Goal: Task Accomplishment & Management: Use online tool/utility

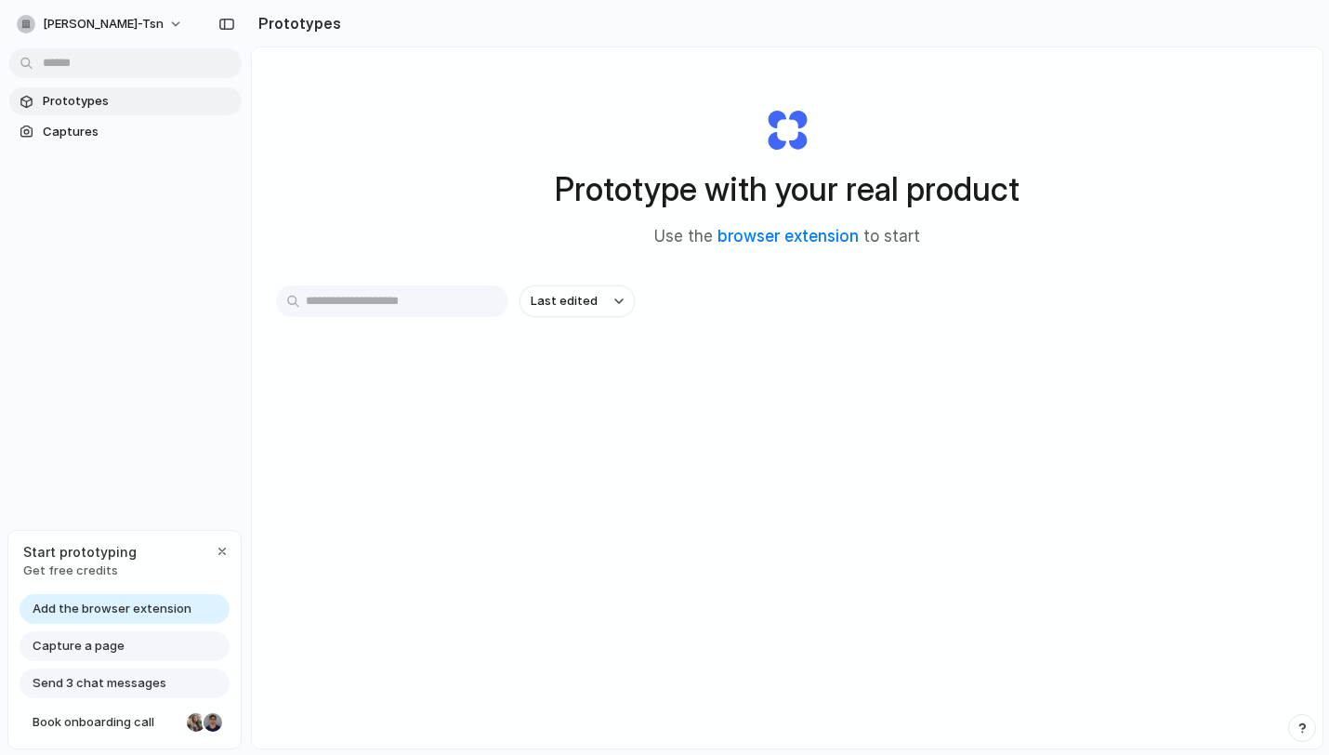
click at [135, 609] on span "Add the browser extension" at bounding box center [112, 609] width 159 height 19
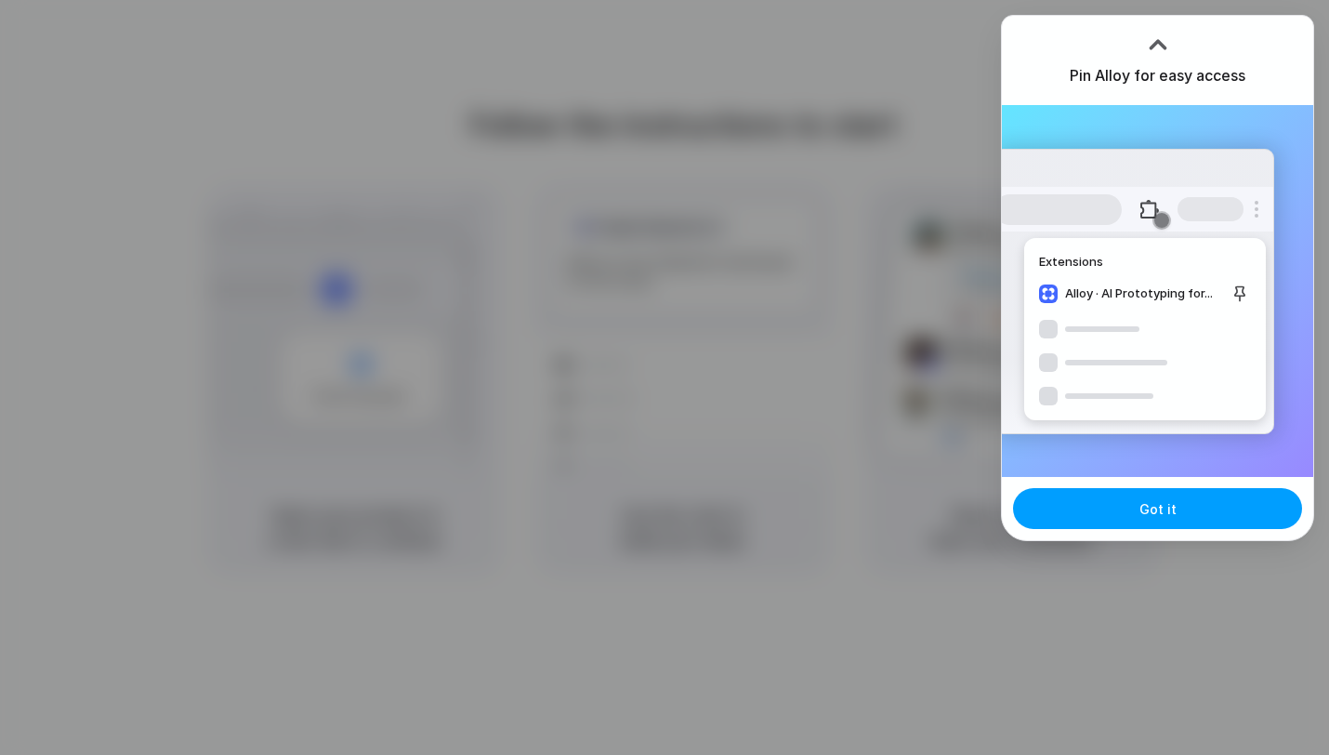
click at [1135, 509] on button "Got it" at bounding box center [1157, 508] width 289 height 41
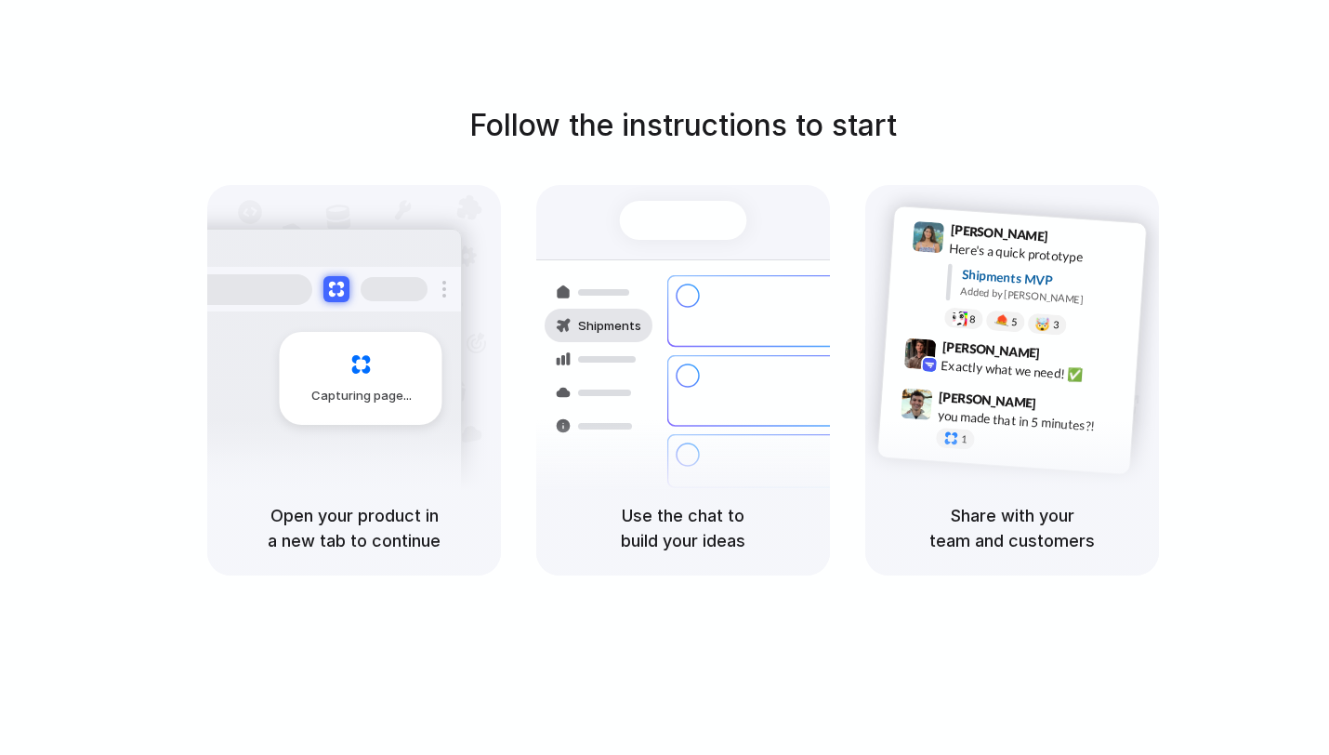
click at [754, 57] on div "Follow the instructions to start Capturing page Open your product in a new tab …" at bounding box center [683, 396] width 1367 height 792
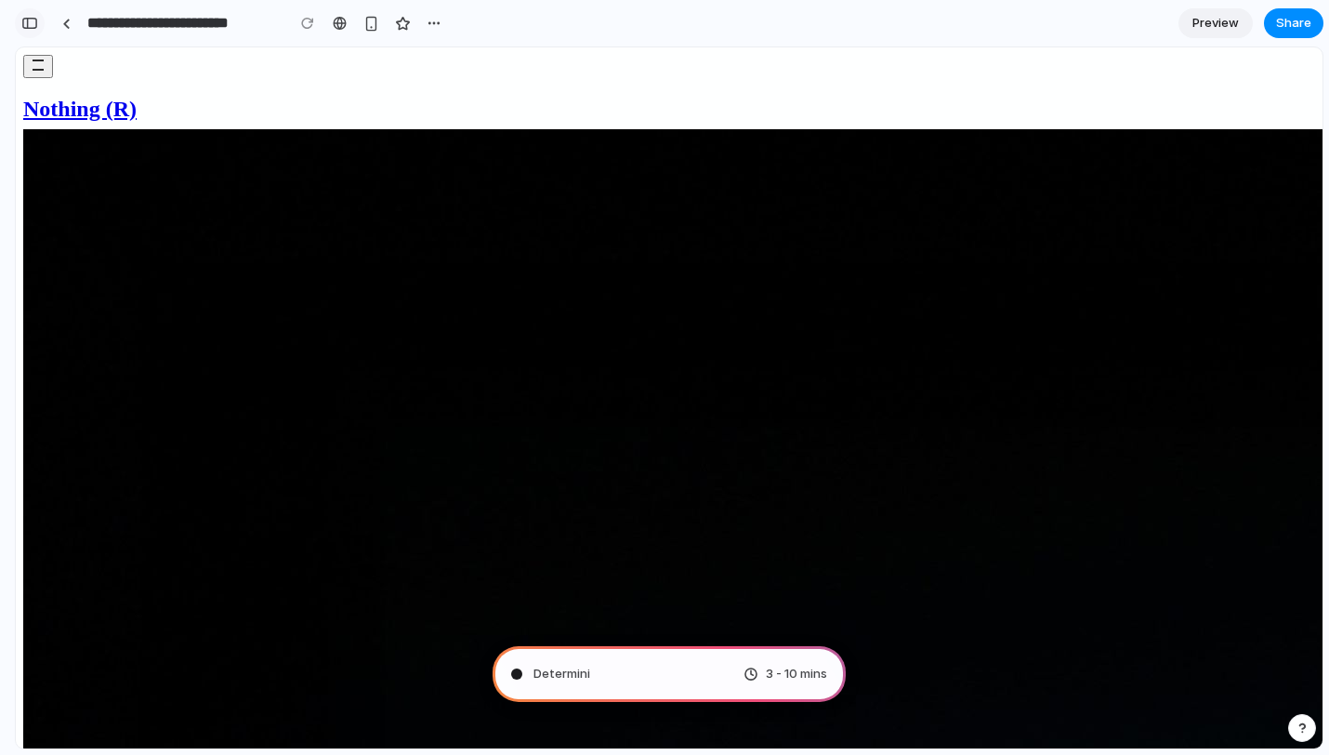
click at [33, 26] on div "button" at bounding box center [29, 23] width 17 height 13
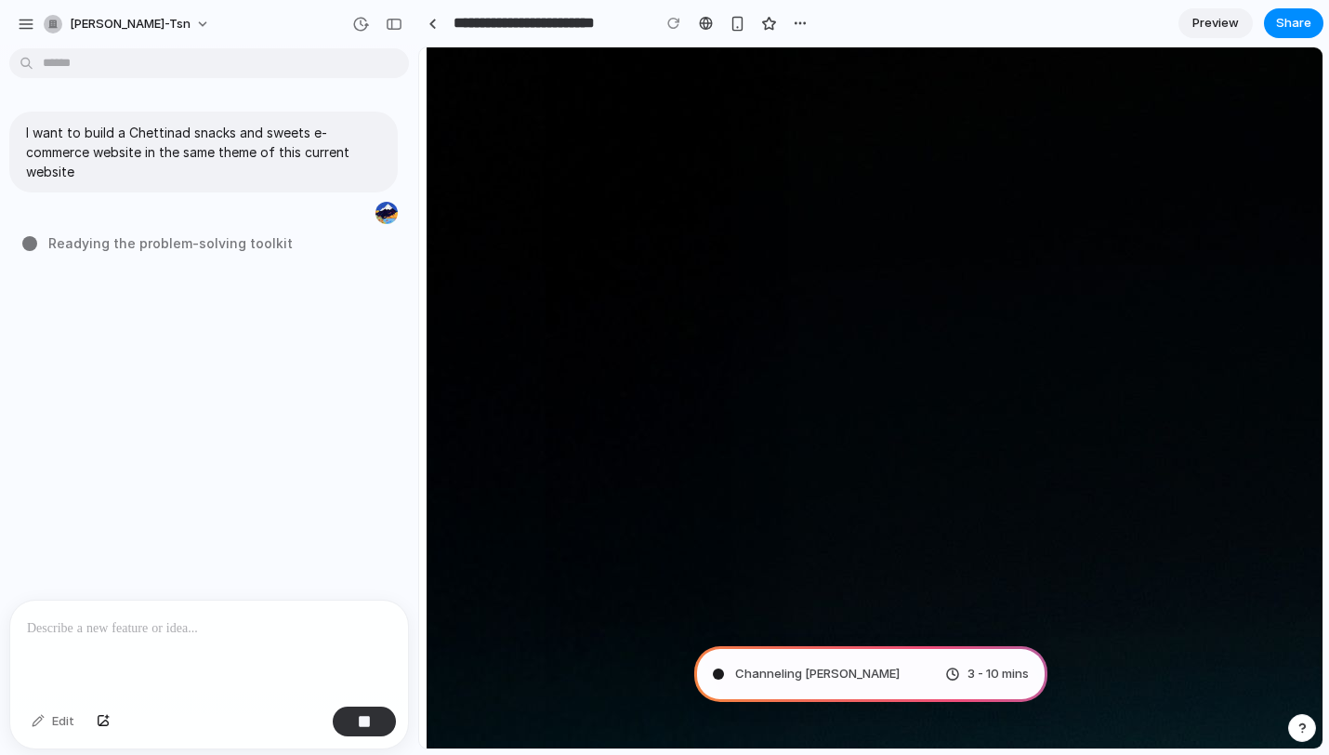
type input "**********"
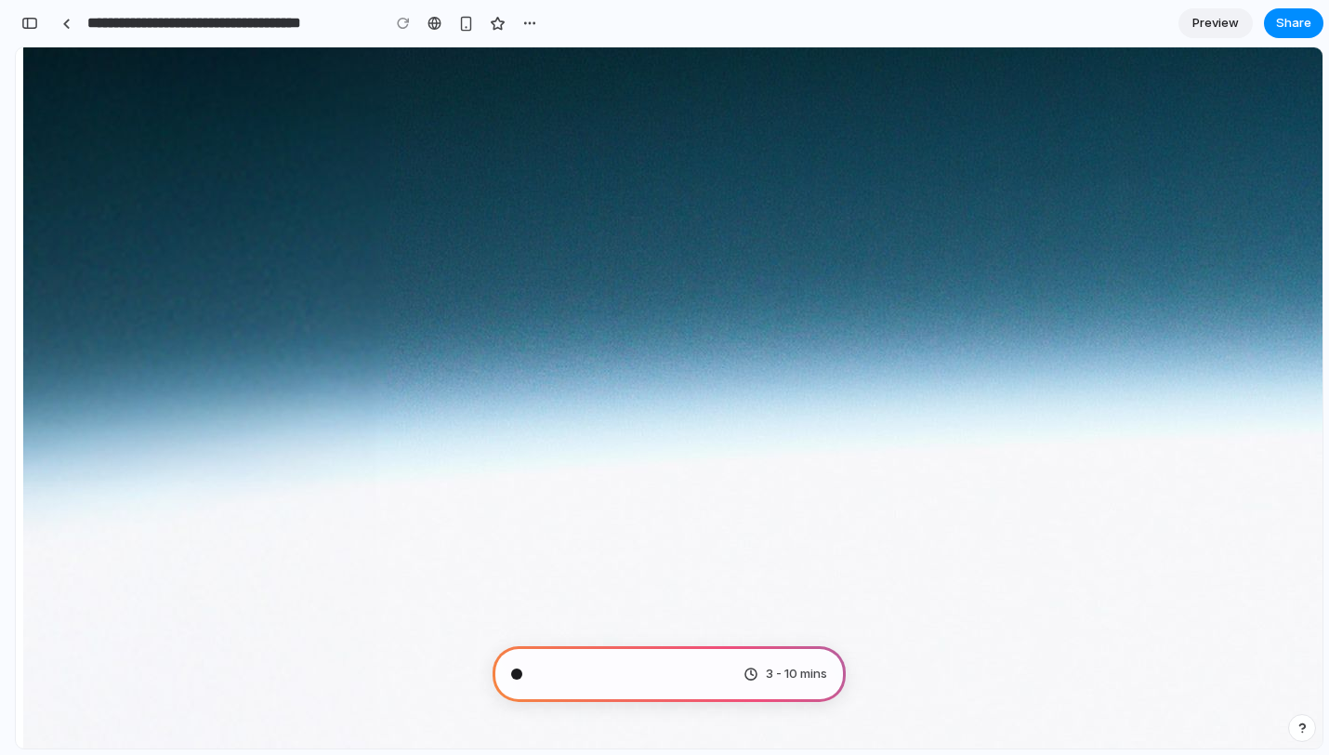
scroll to position [269, 0]
click at [29, 31] on button "button" at bounding box center [30, 23] width 30 height 30
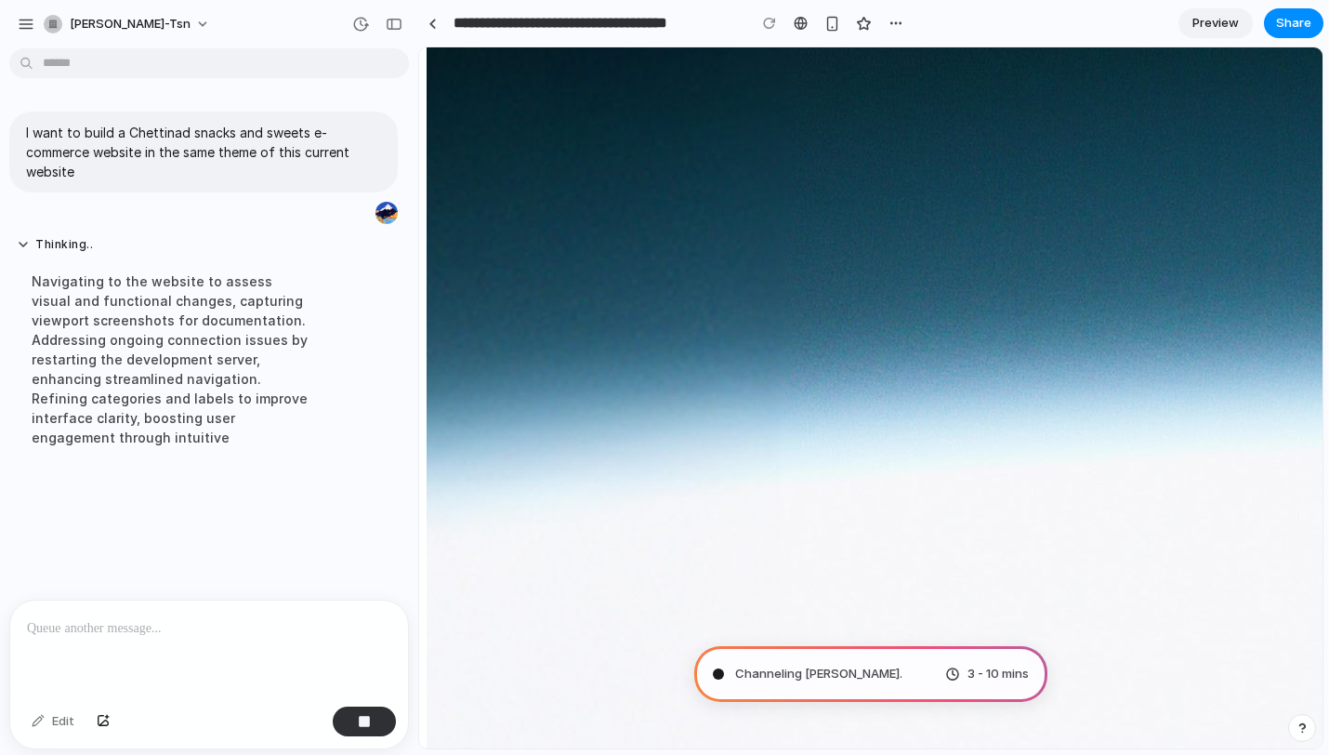
click at [164, 292] on div "Navigating to the website to assess visual and functional changes, capturing vi…" at bounding box center [172, 359] width 310 height 198
click at [918, 669] on div "Channeling Steve Jobs .. 3 - 10 mins" at bounding box center [870, 674] width 353 height 56
click at [1205, 23] on span "Preview" at bounding box center [1216, 23] width 46 height 19
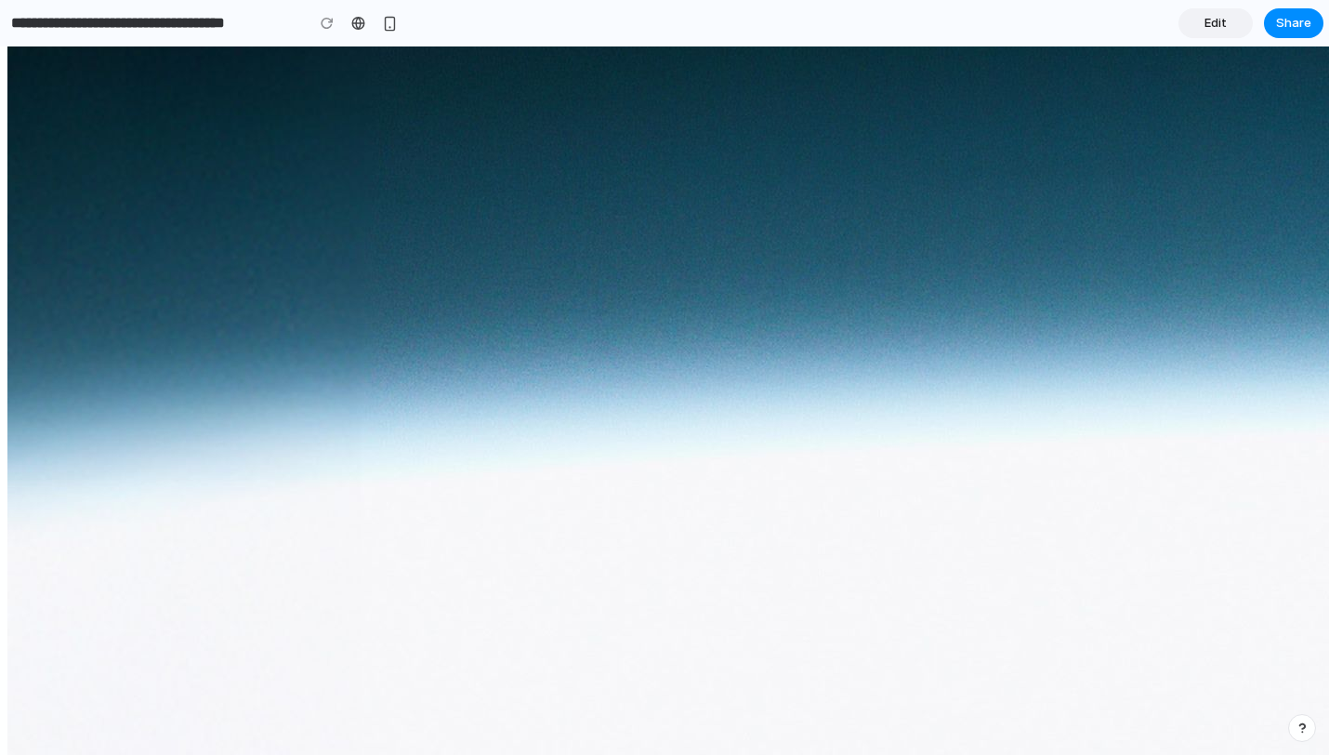
click at [1207, 22] on span "Edit" at bounding box center [1216, 23] width 22 height 19
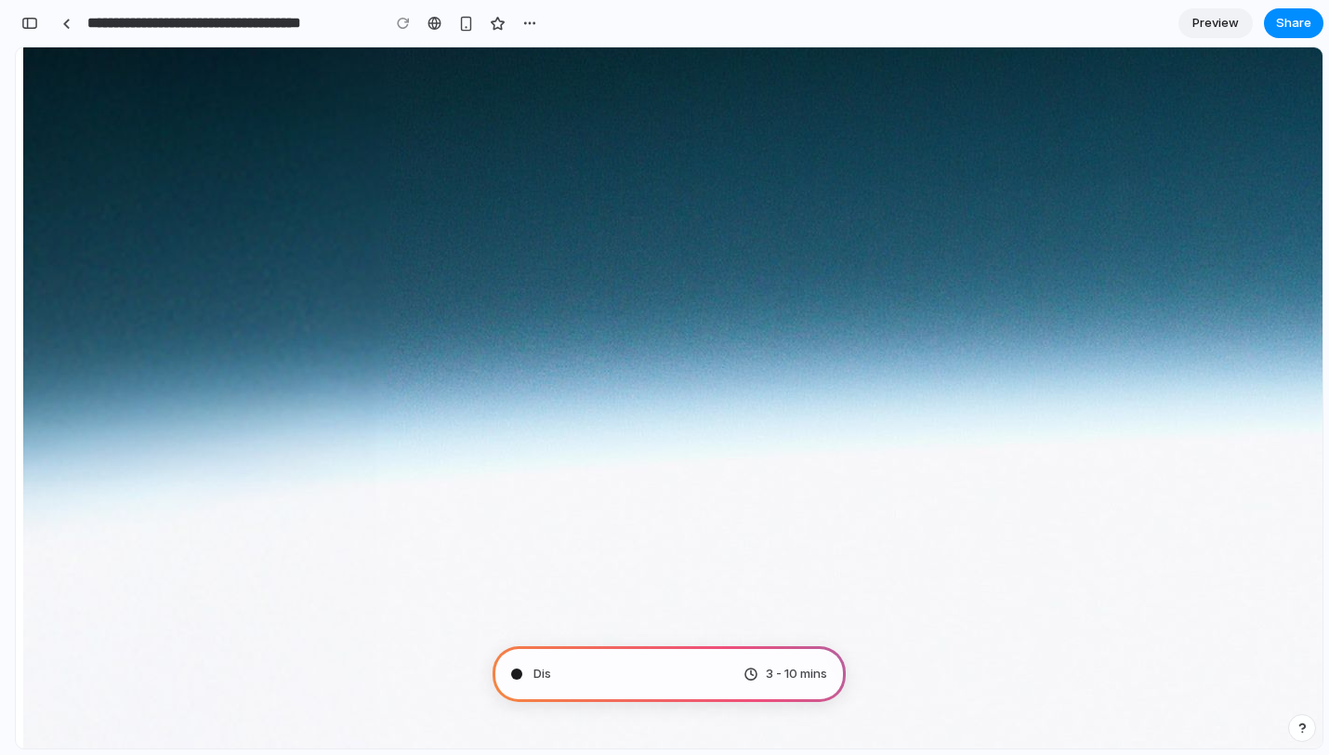
scroll to position [1239, 0]
click at [1198, 16] on span "Preview" at bounding box center [1216, 23] width 46 height 19
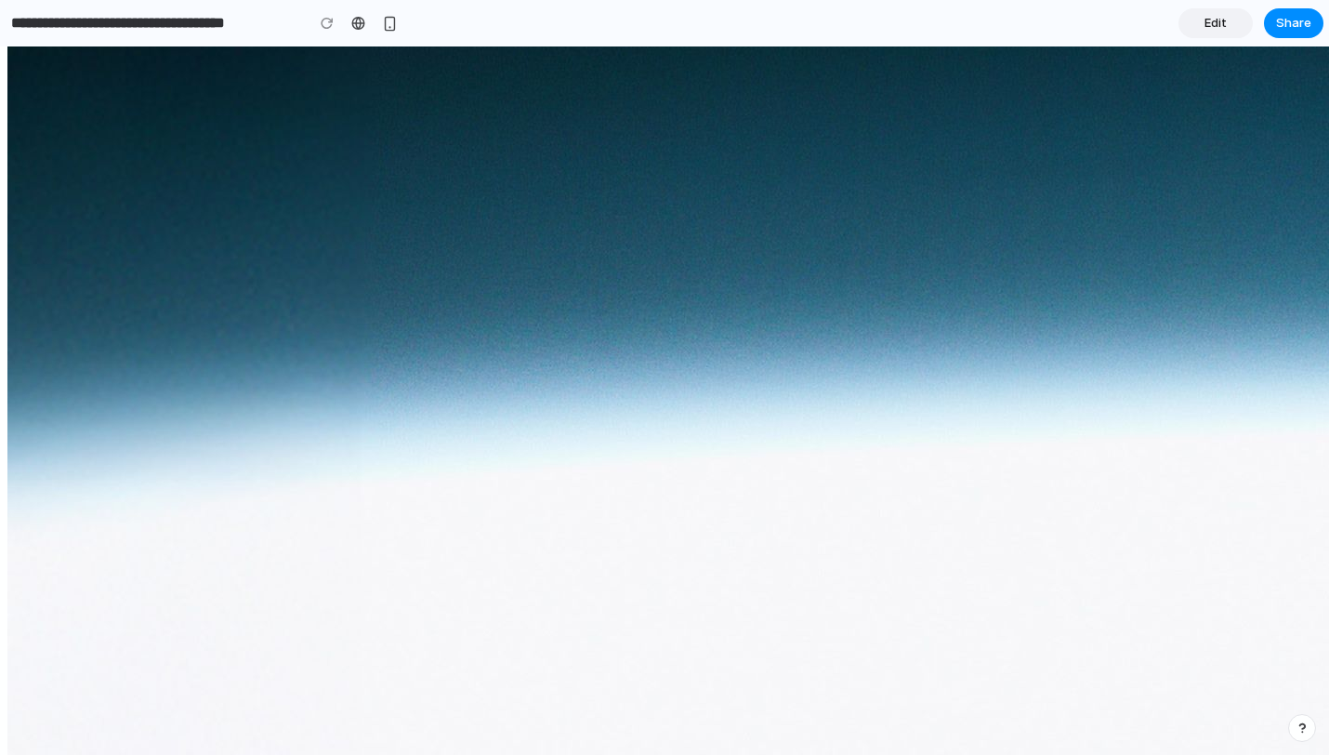
click at [1198, 16] on link "Edit" at bounding box center [1216, 23] width 74 height 30
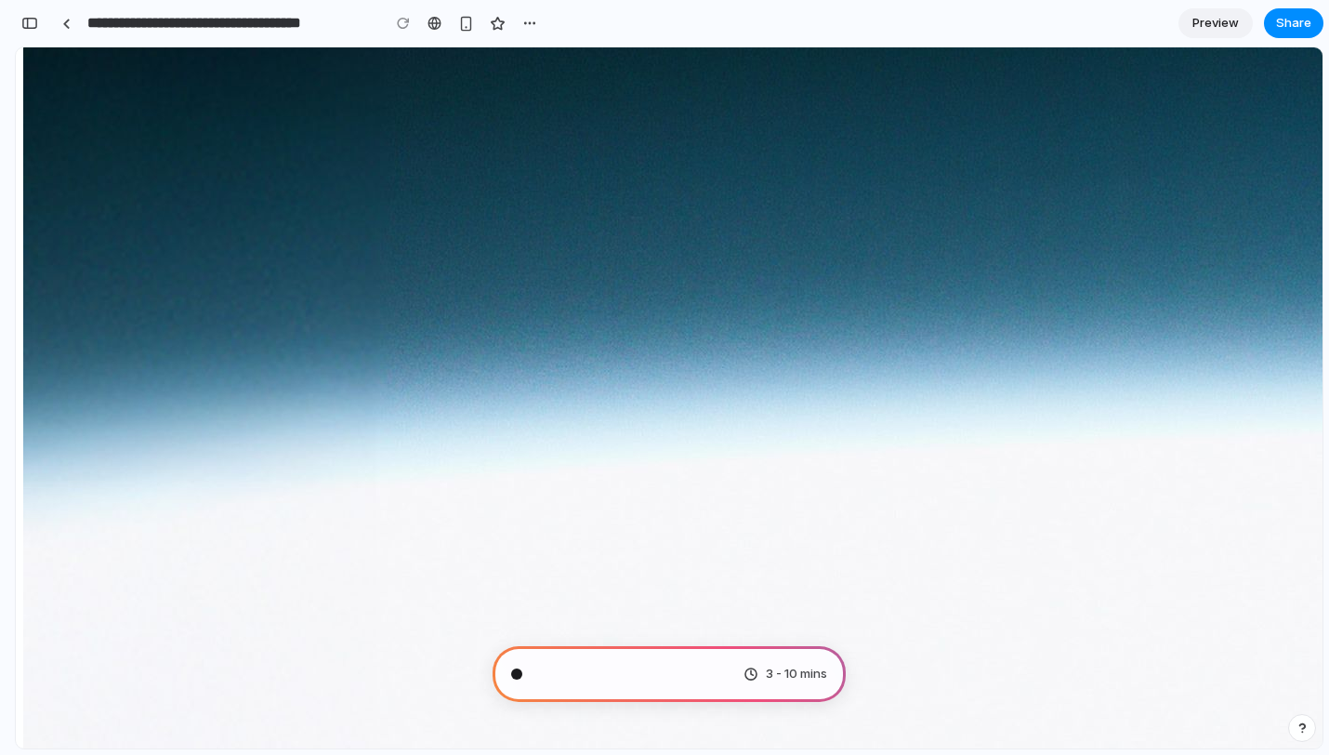
scroll to position [1239, 0]
click at [1198, 16] on span "Preview" at bounding box center [1216, 23] width 46 height 19
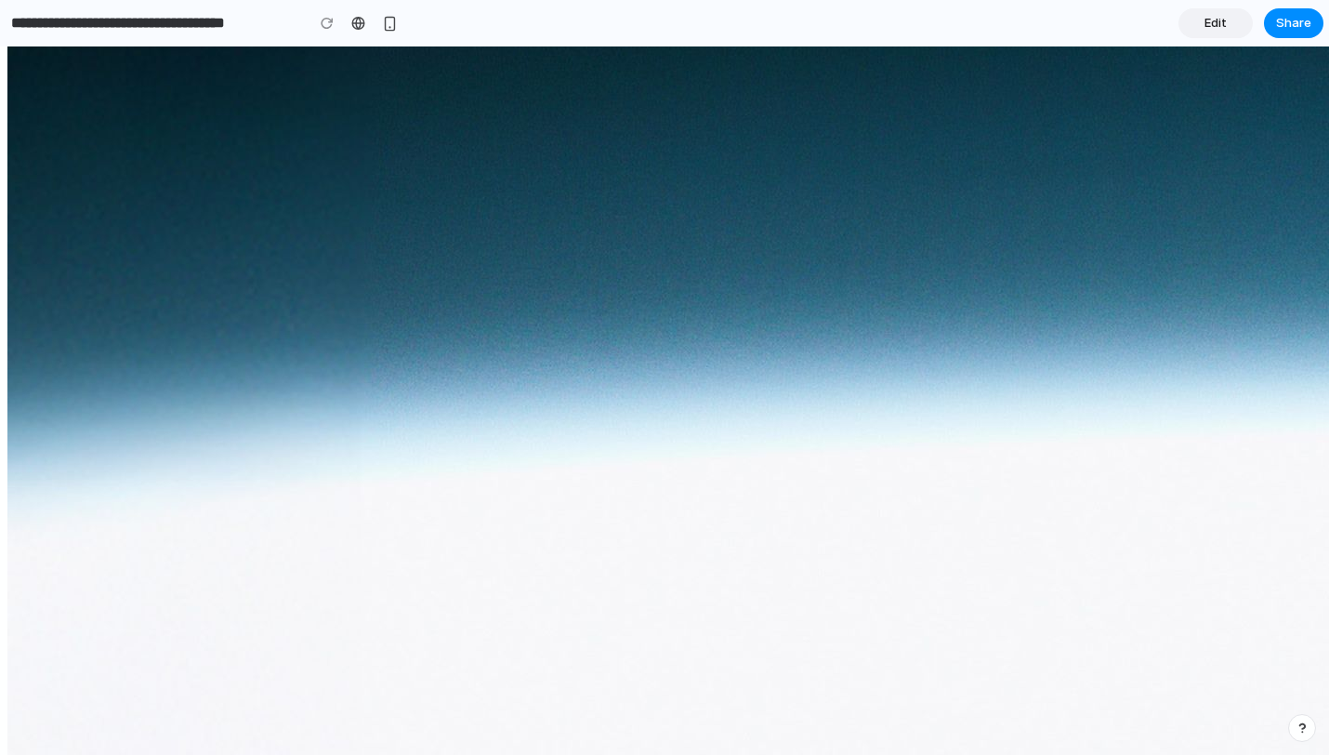
click at [1227, 30] on link "Edit" at bounding box center [1216, 23] width 74 height 30
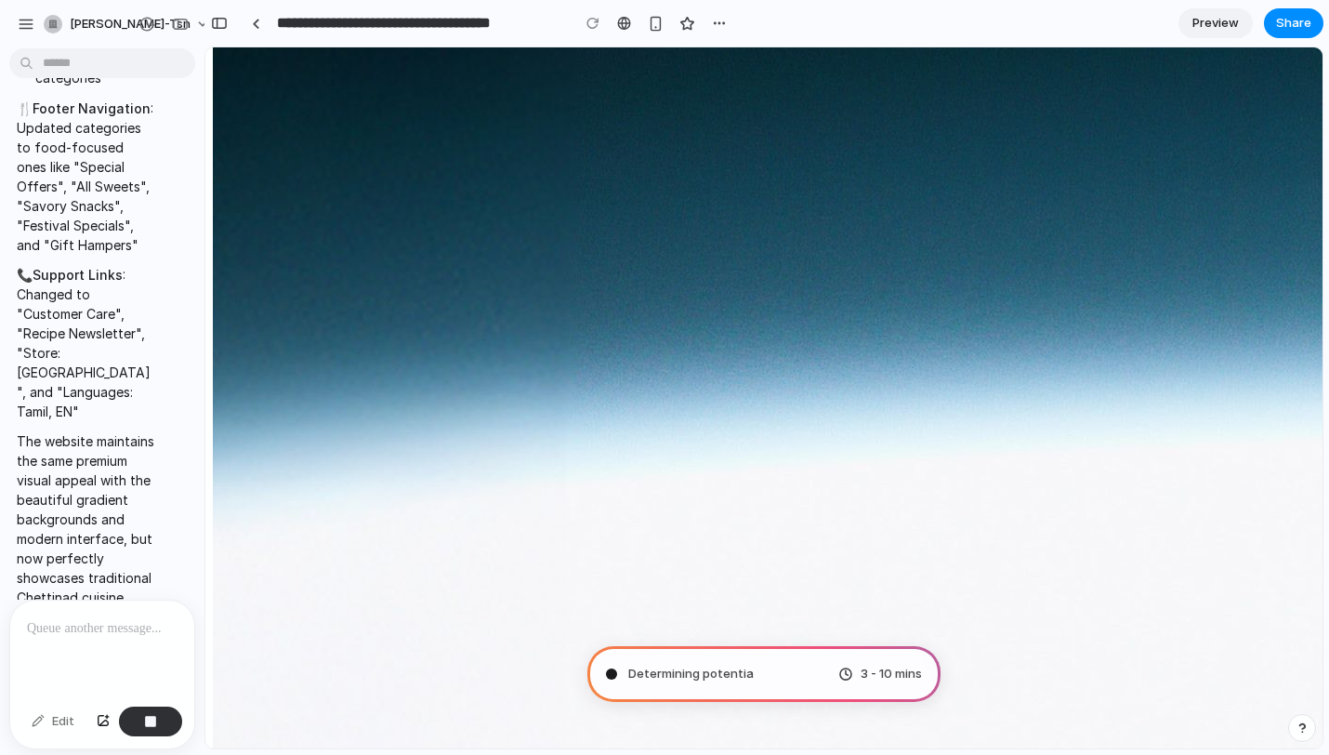
scroll to position [1239, 0]
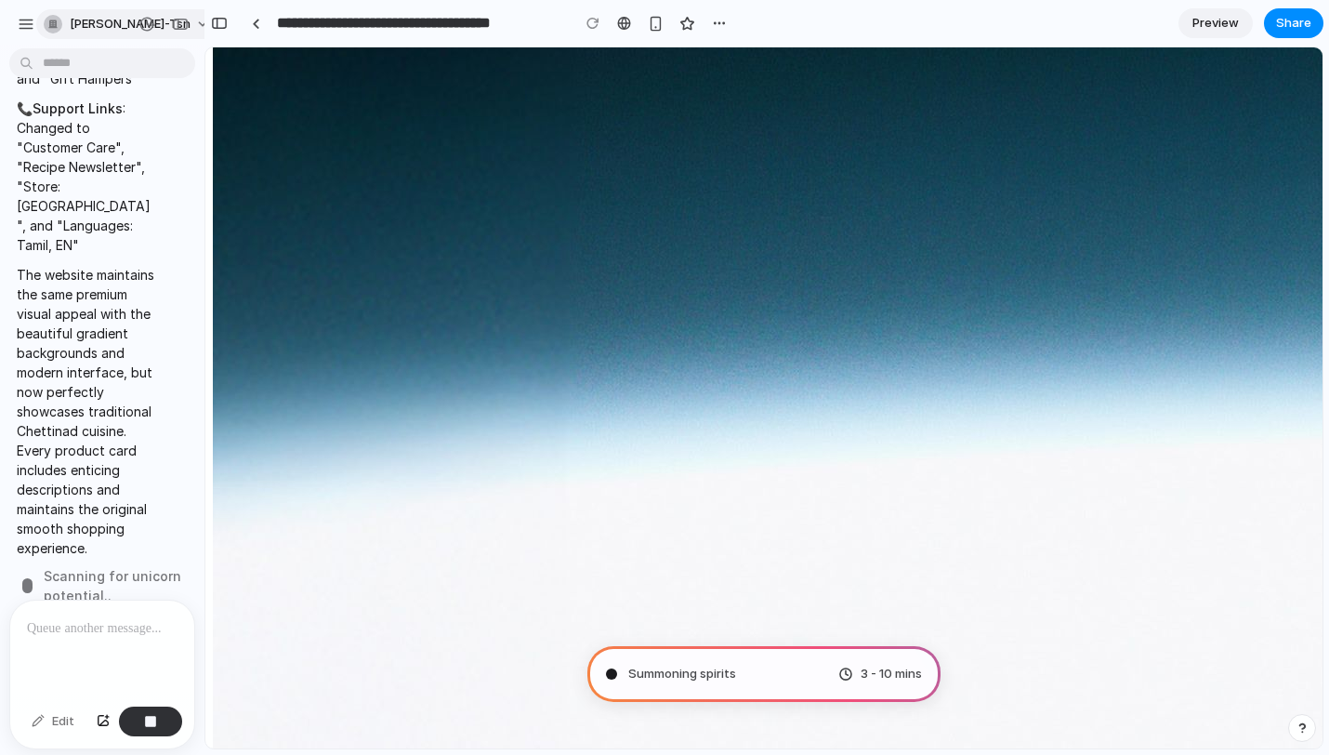
click at [116, 28] on span "[PERSON_NAME]-tsn" at bounding box center [130, 24] width 121 height 19
click at [17, 28] on div "Settings Invite members Change theme Sign out" at bounding box center [664, 377] width 1329 height 755
click at [17, 28] on button "button" at bounding box center [26, 24] width 28 height 28
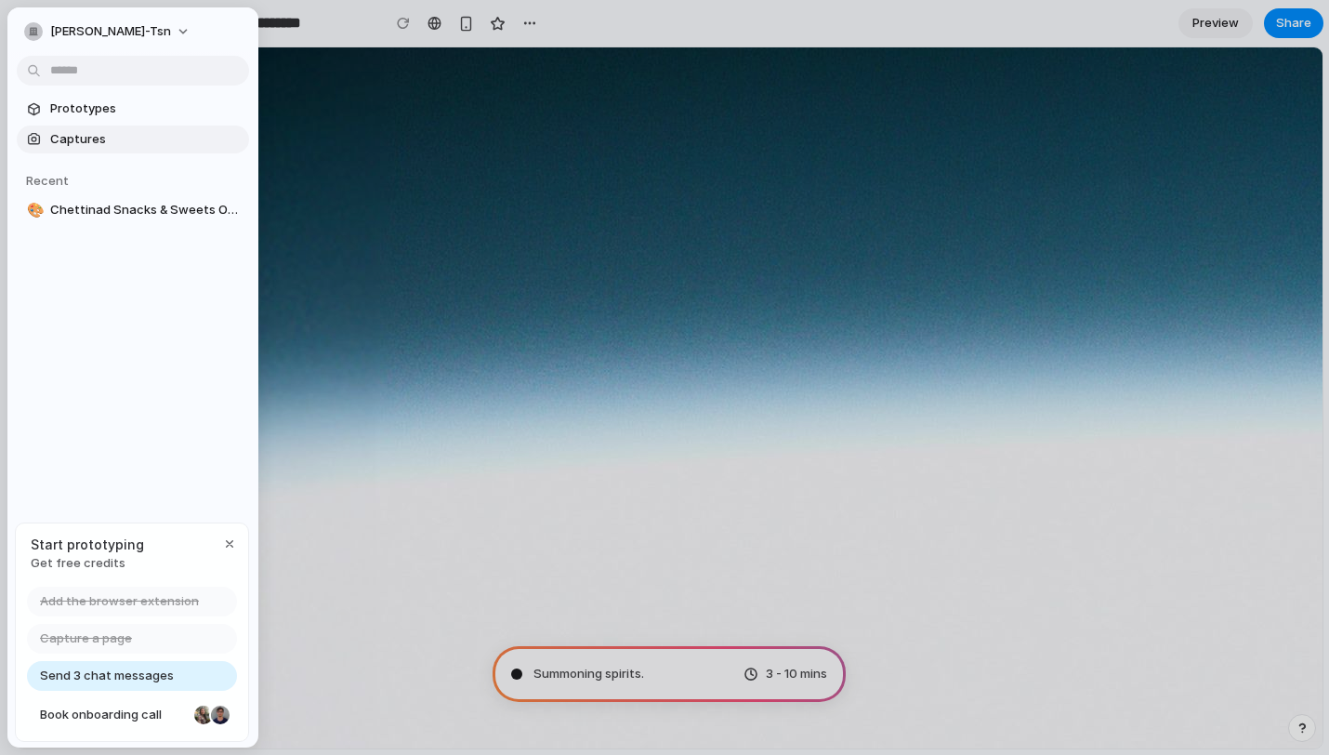
scroll to position [397, 0]
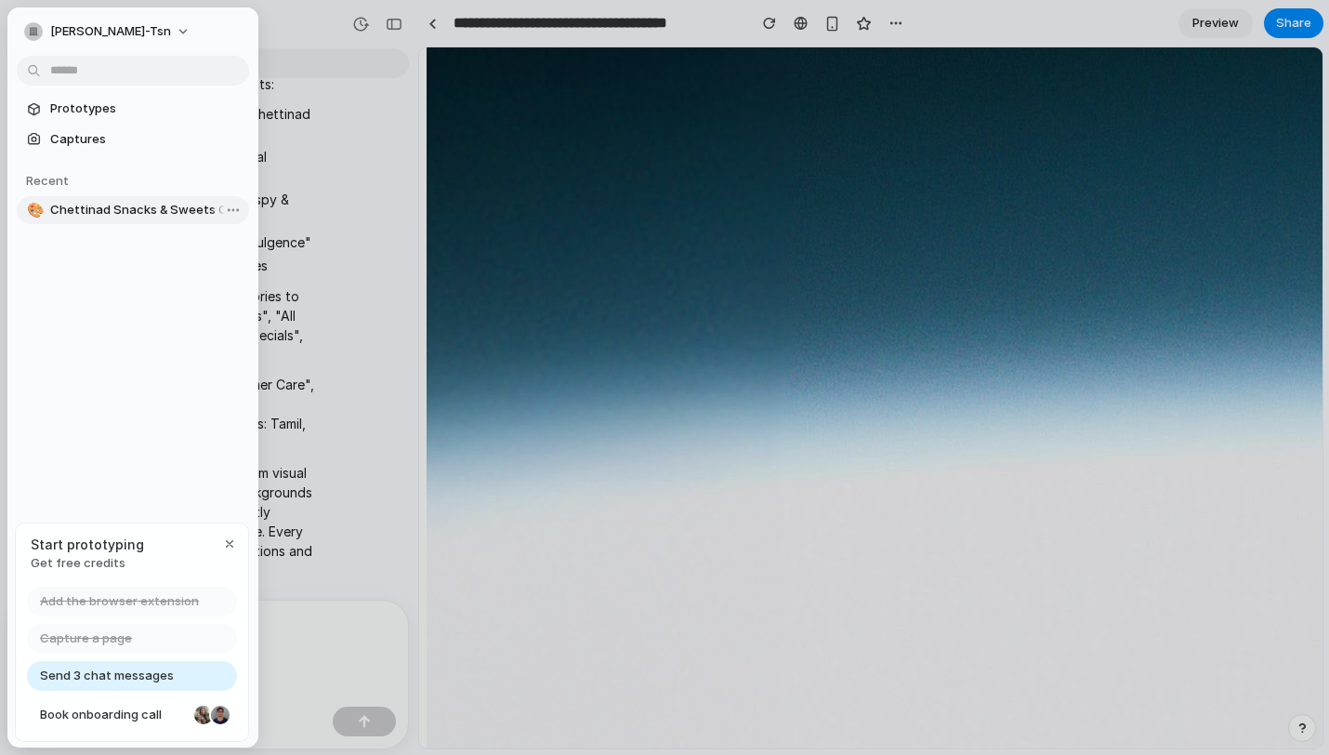
click at [89, 205] on span "Chettinad Snacks & Sweets Online Store" at bounding box center [146, 210] width 192 height 19
click at [90, 207] on span "Chettinad Snacks & Sweets Online Store" at bounding box center [146, 210] width 192 height 19
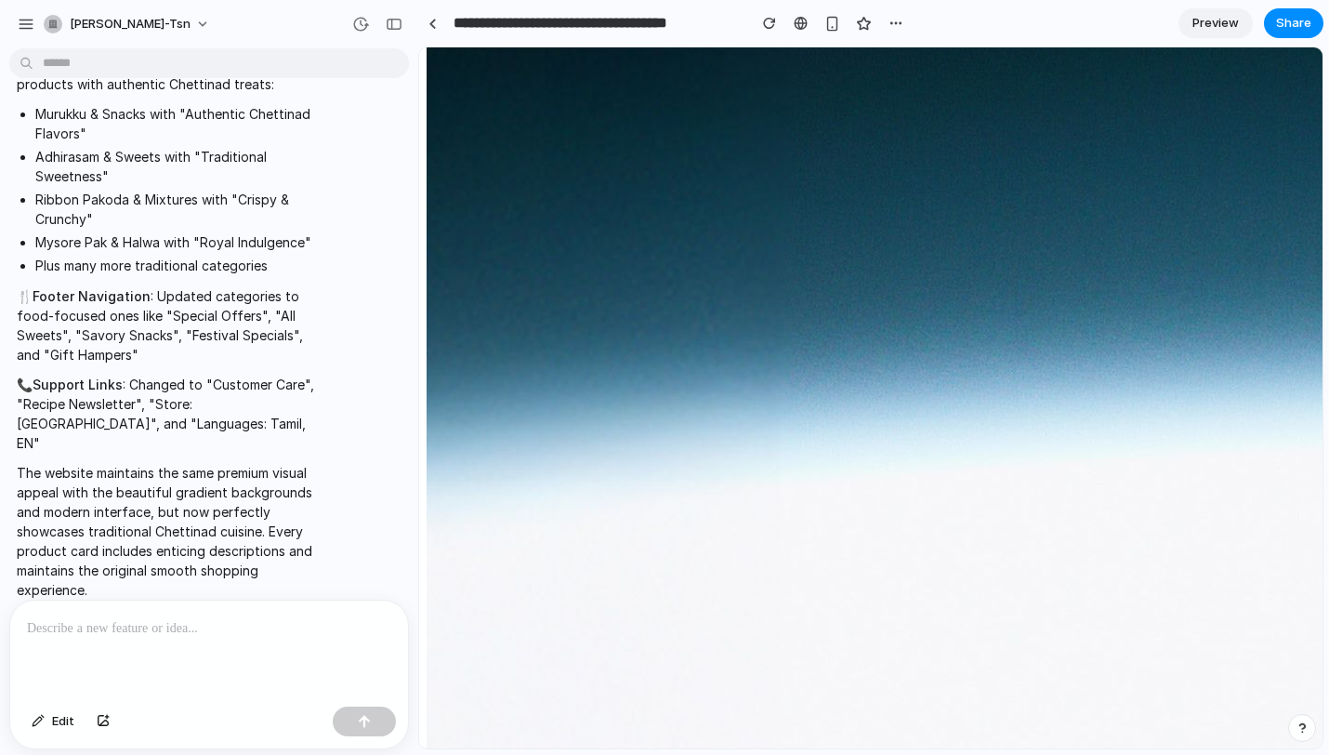
click at [828, 7] on div "**********" at bounding box center [664, 23] width 492 height 33
click at [836, 37] on div "**********" at bounding box center [664, 23] width 492 height 33
click at [835, 30] on div "button" at bounding box center [833, 24] width 16 height 16
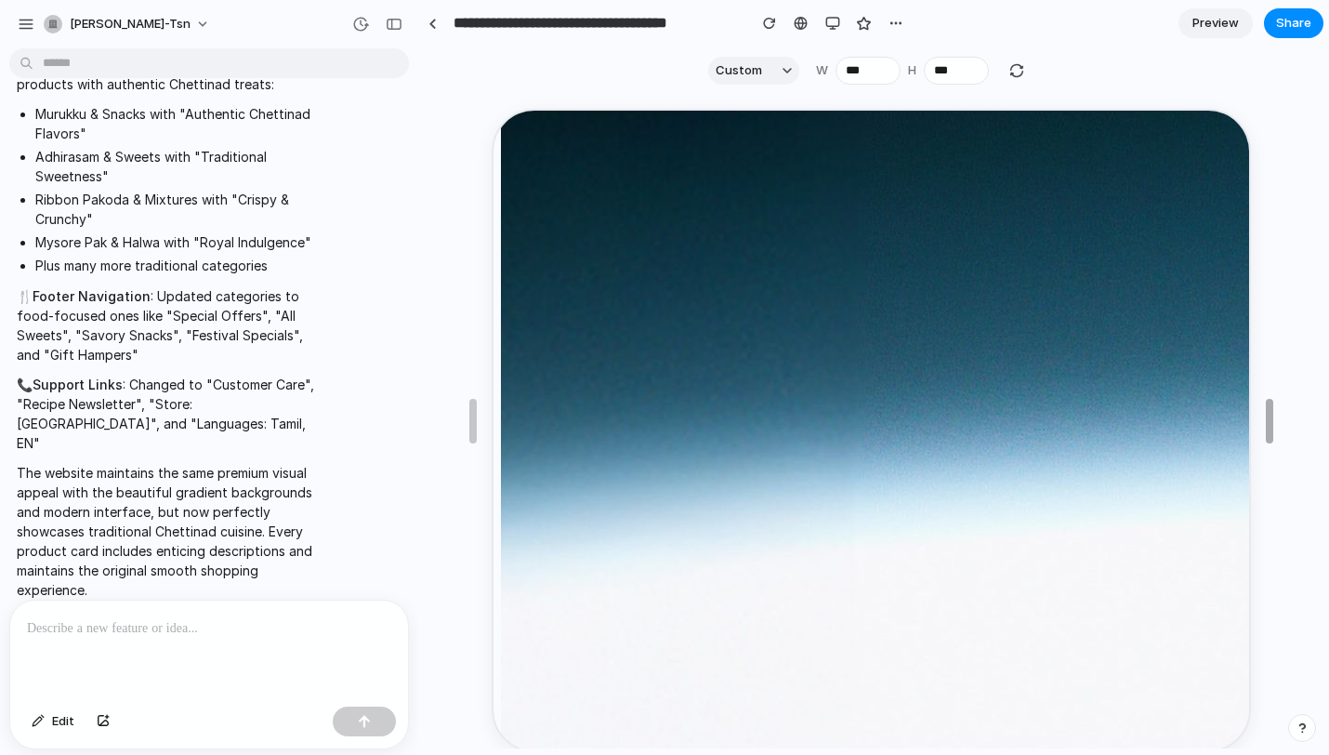
type input "***"
drag, startPoint x: 1078, startPoint y: 423, endPoint x: 1289, endPoint y: 403, distance: 211.9
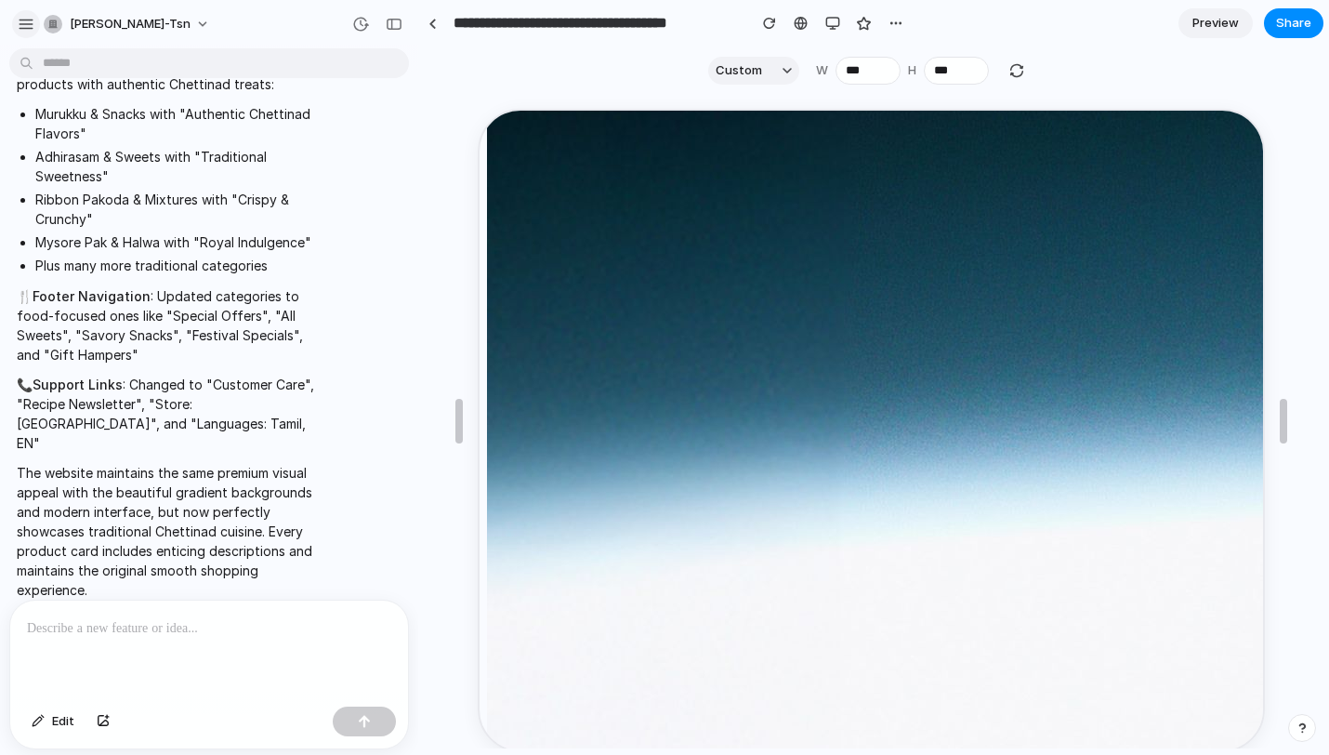
click at [13, 26] on button "button" at bounding box center [26, 24] width 28 height 28
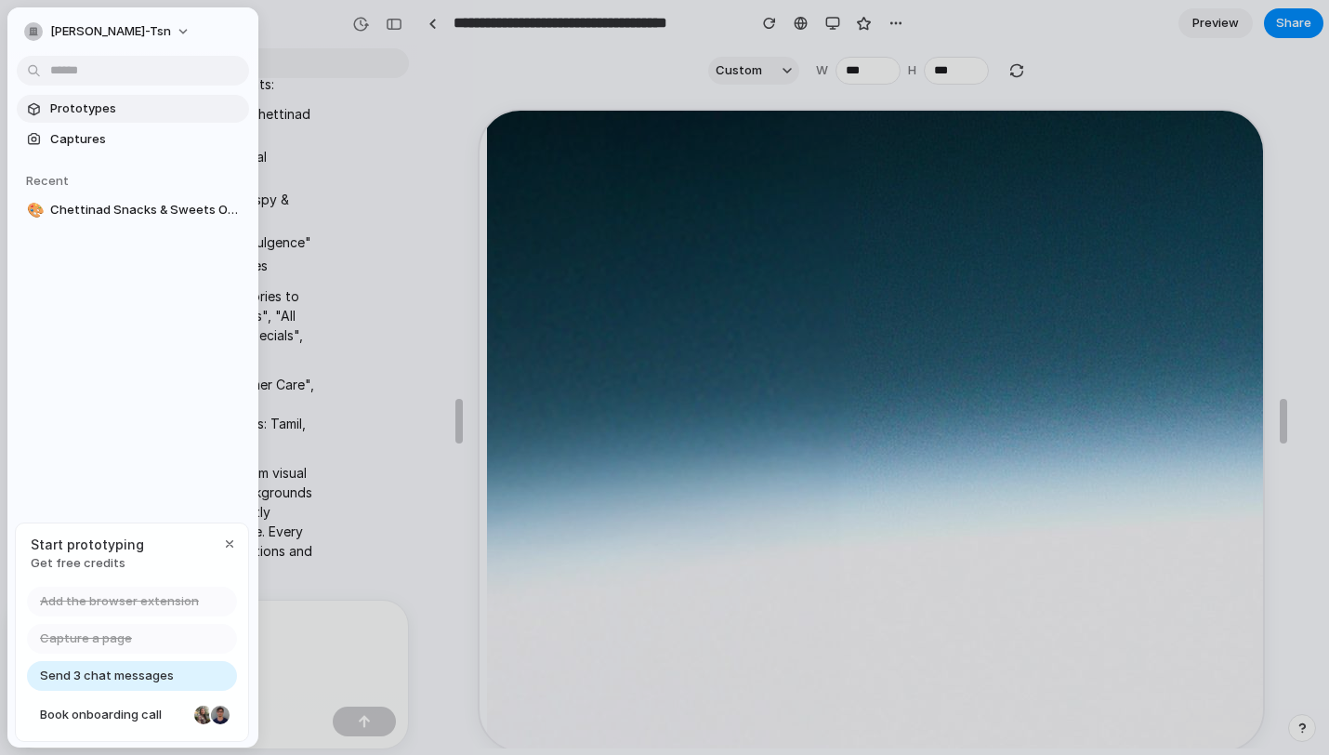
click at [96, 112] on span "Prototypes" at bounding box center [146, 108] width 192 height 19
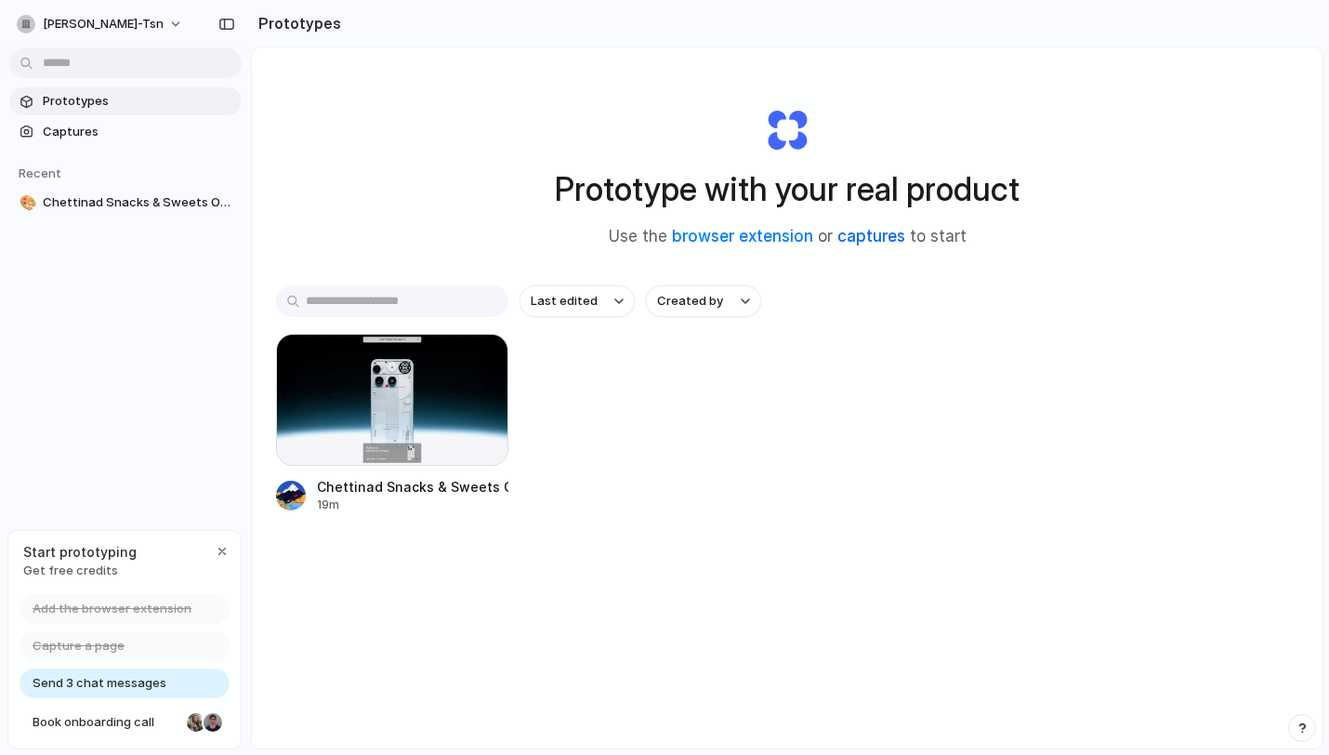
click at [889, 241] on link "captures" at bounding box center [872, 236] width 68 height 19
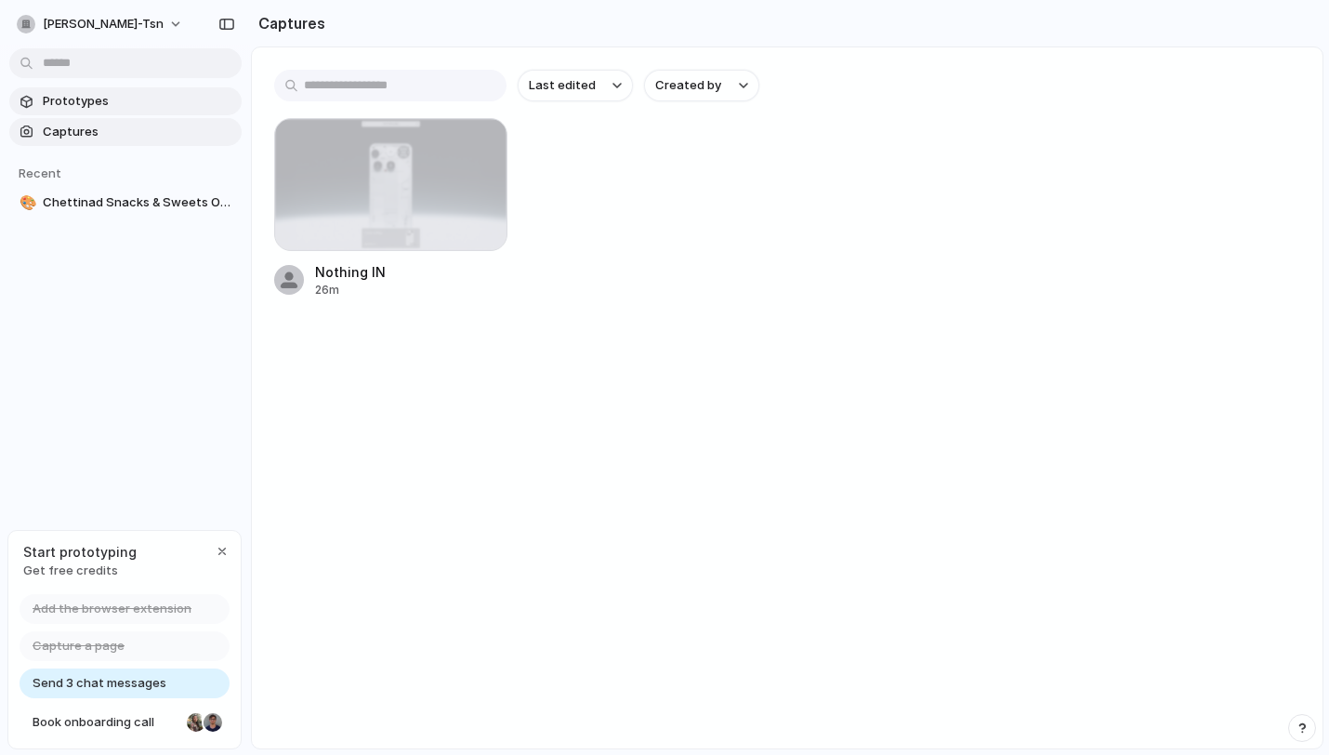
click at [73, 94] on span "Prototypes" at bounding box center [139, 101] width 192 height 19
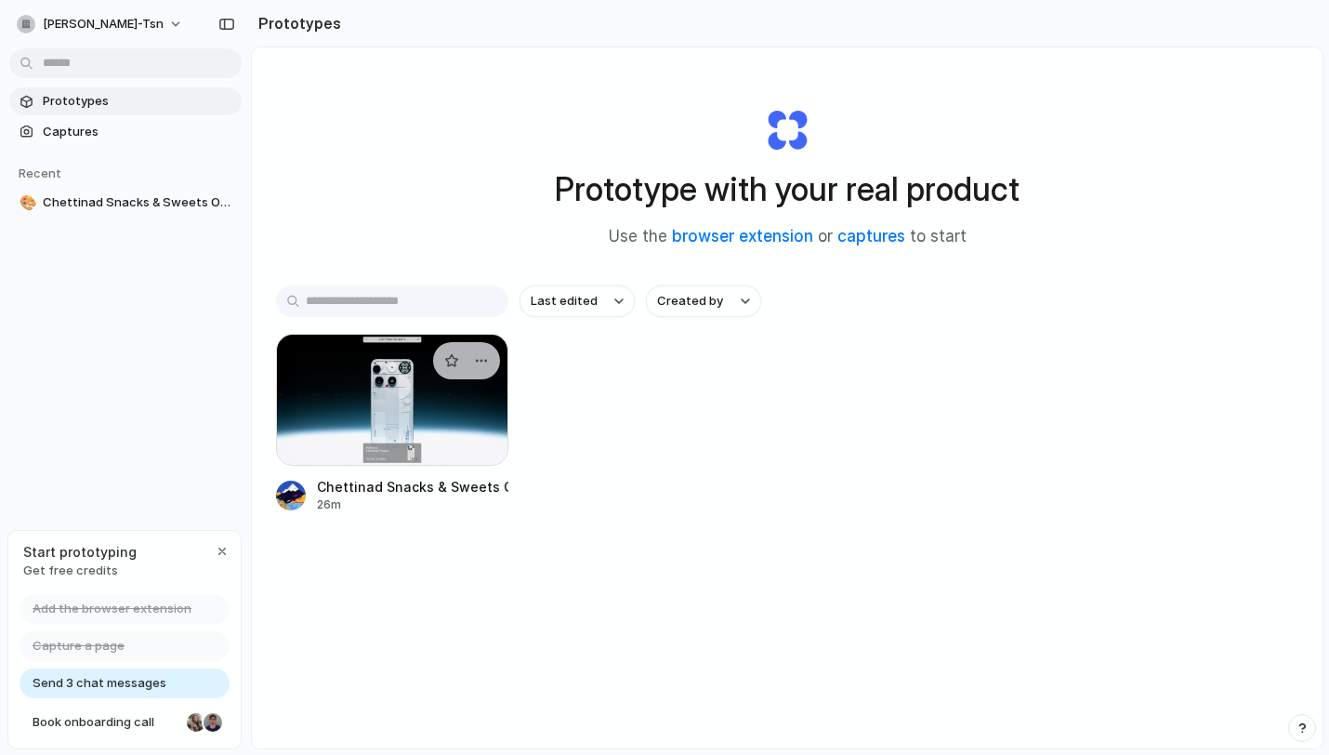
click at [331, 420] on div at bounding box center [392, 400] width 232 height 132
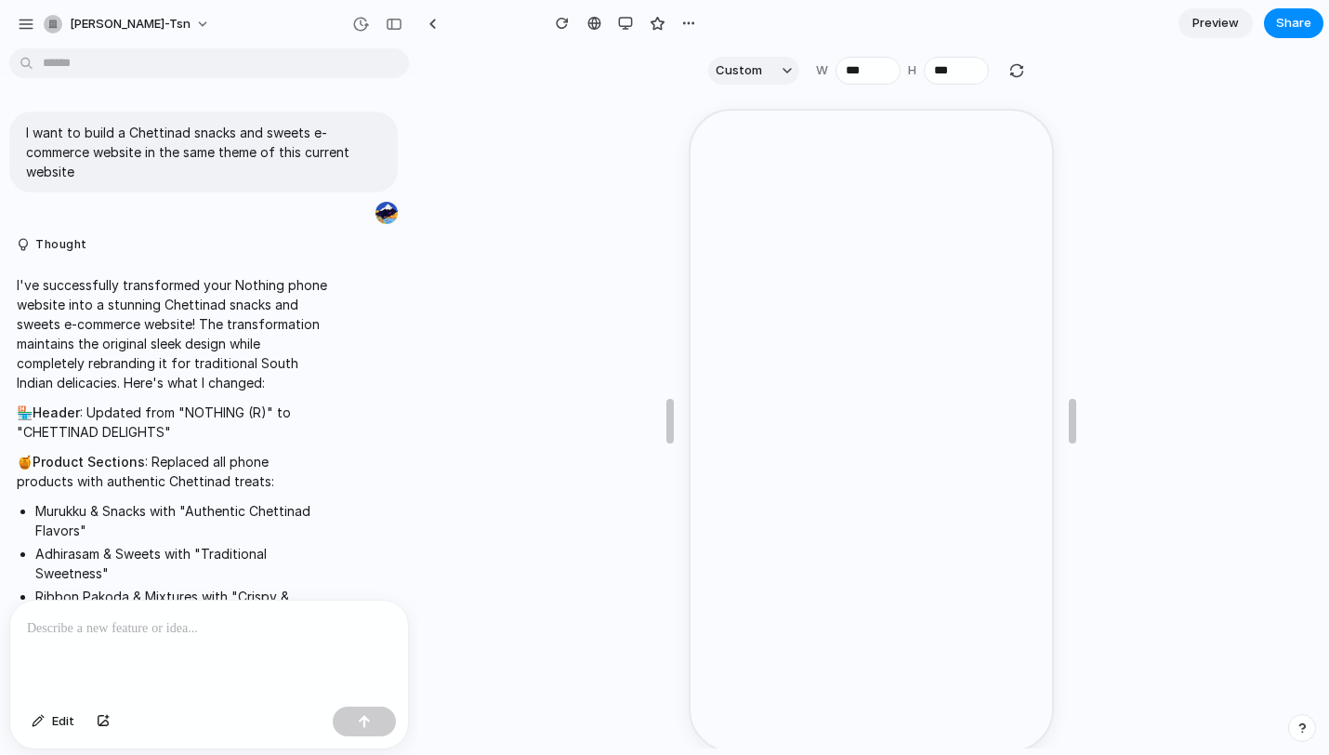
scroll to position [397, 0]
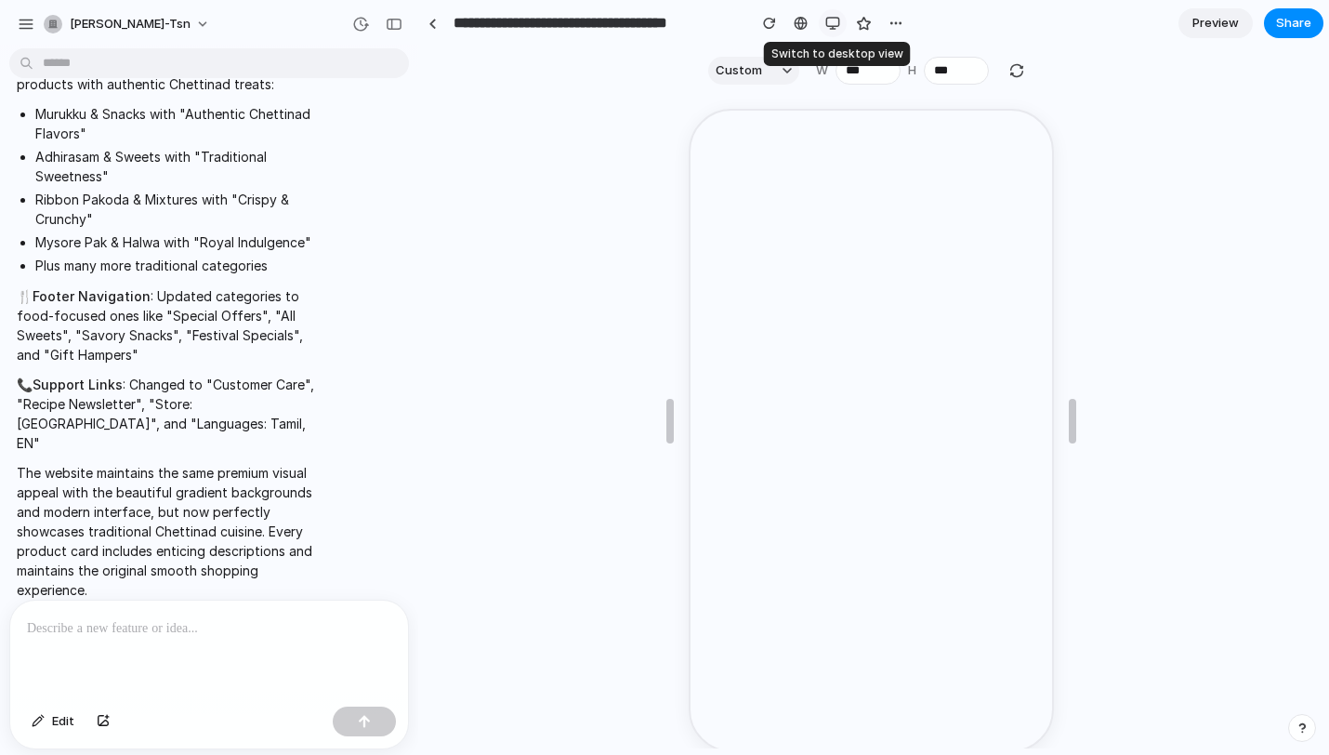
click at [831, 20] on div "button" at bounding box center [833, 23] width 15 height 15
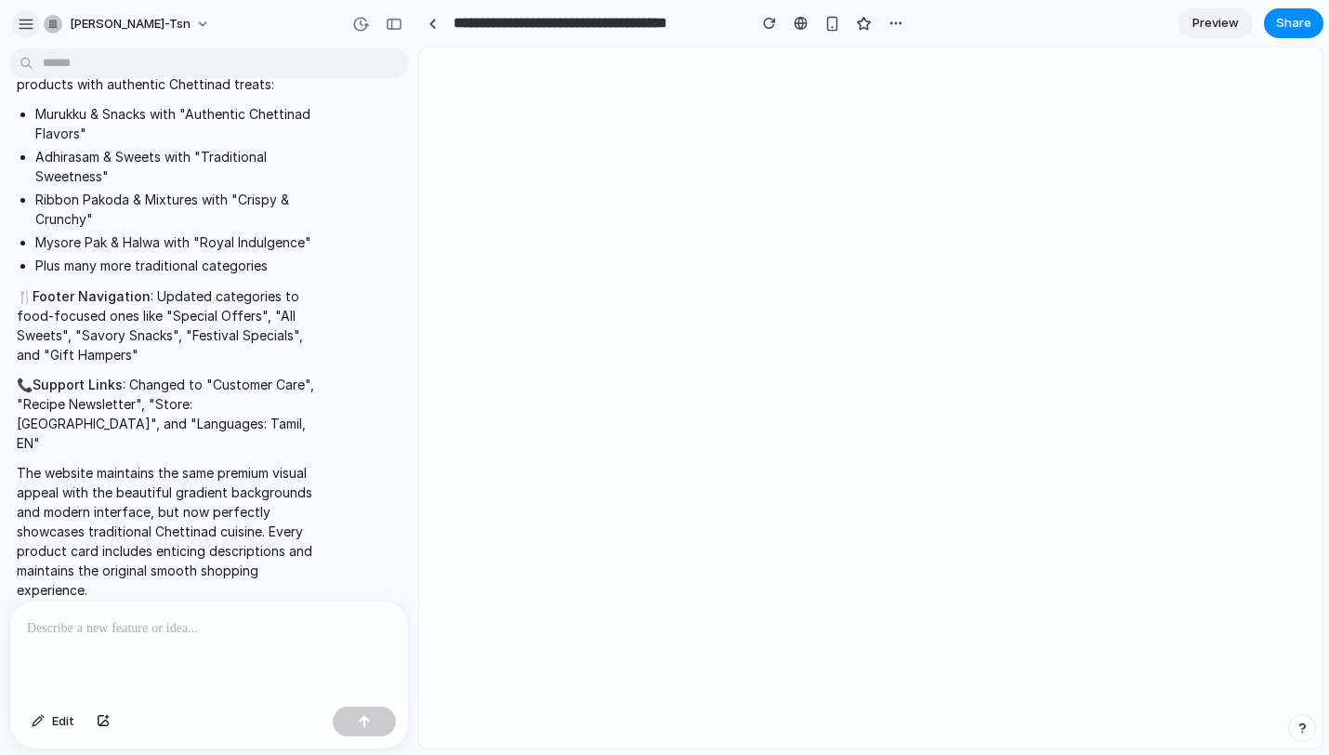
click at [24, 31] on div "button" at bounding box center [26, 24] width 17 height 17
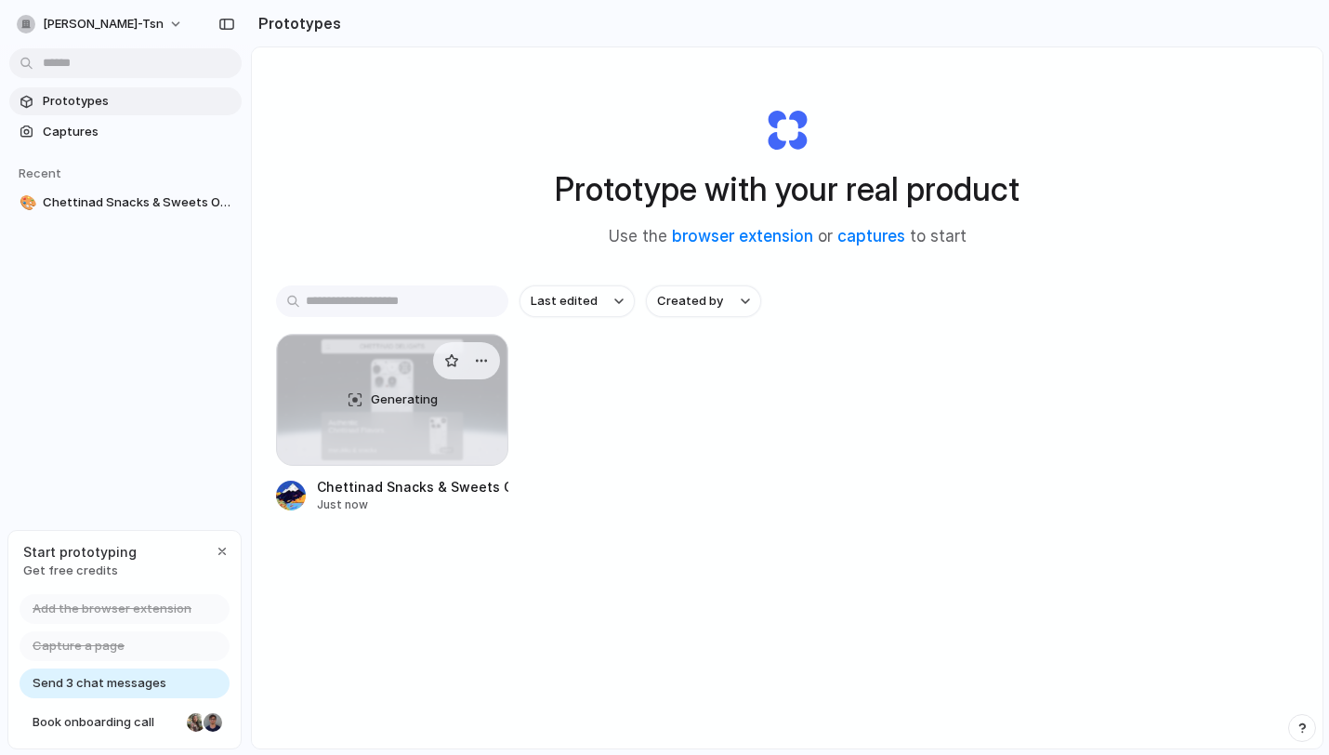
click at [361, 400] on div "Generating" at bounding box center [392, 400] width 231 height 130
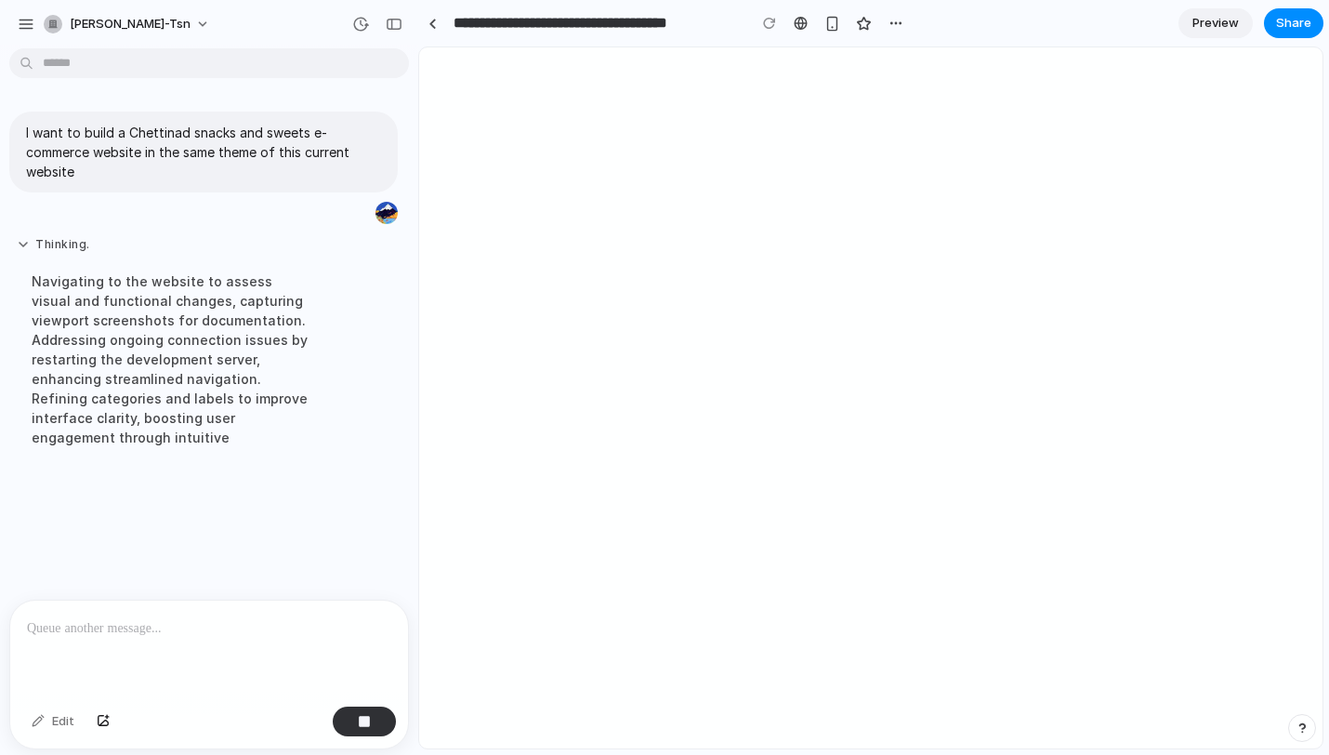
click at [18, 244] on button "Thinking ." at bounding box center [172, 245] width 310 height 16
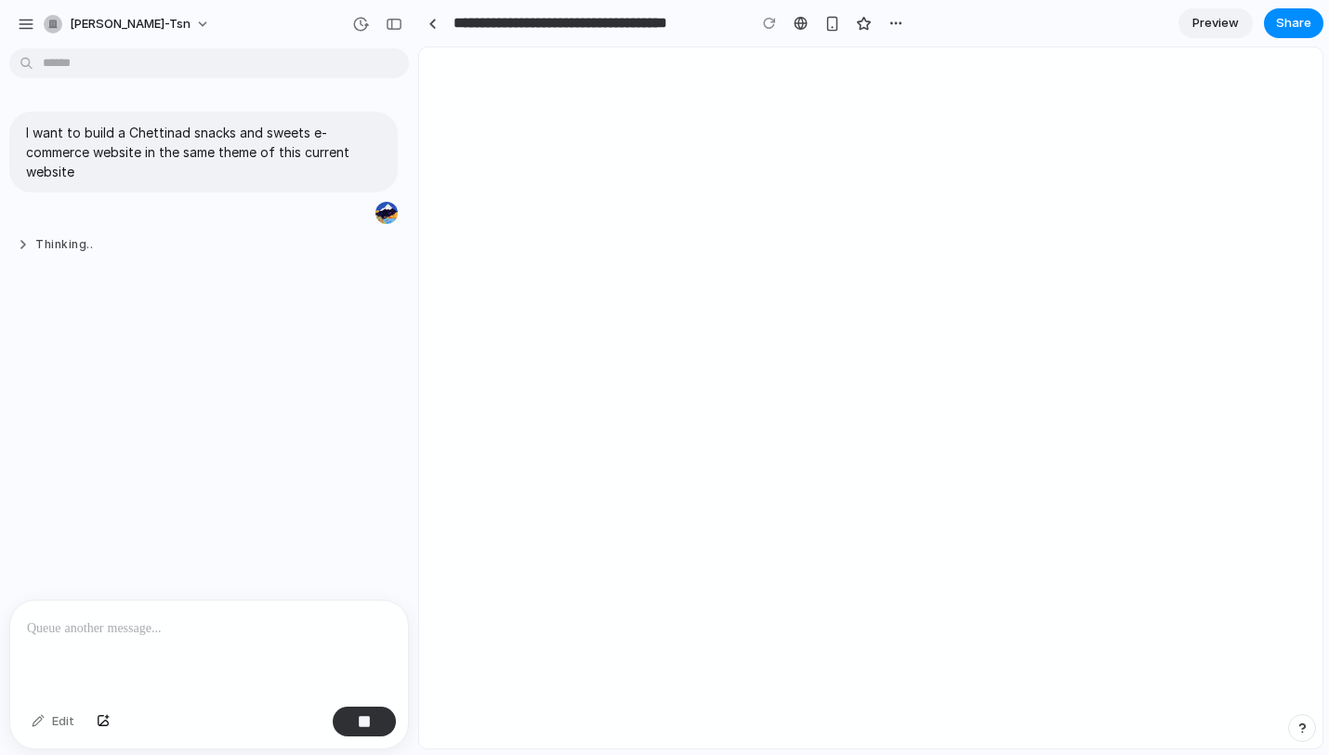
click at [18, 244] on button "Thinking .." at bounding box center [172, 245] width 310 height 16
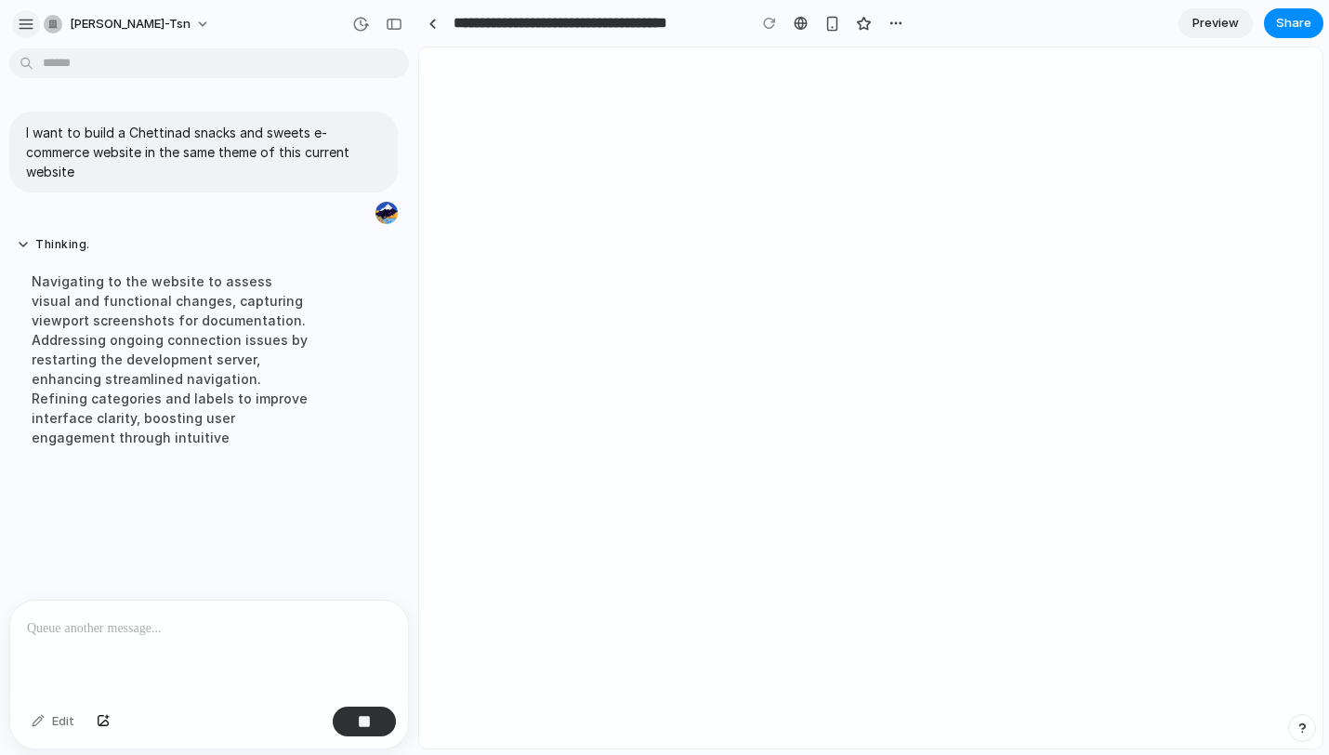
click at [20, 20] on div "button" at bounding box center [26, 24] width 17 height 17
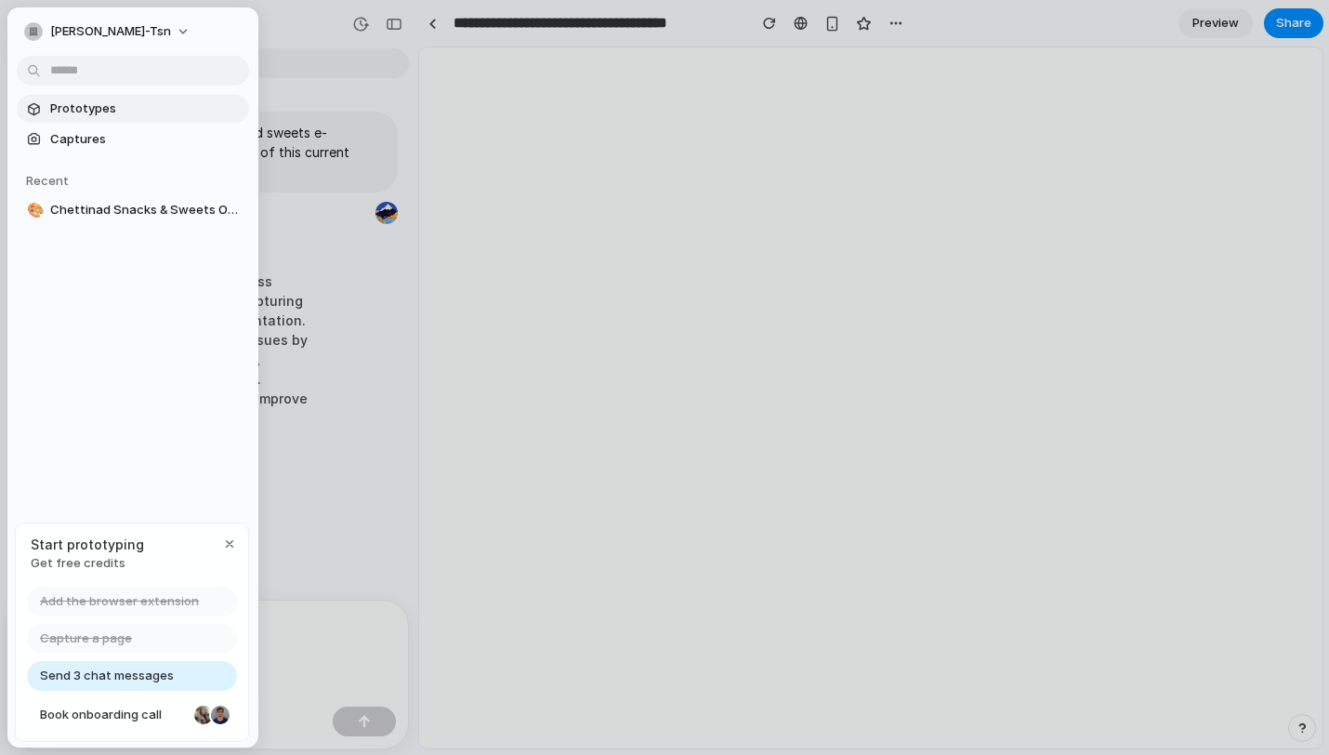
click at [69, 109] on span "Prototypes" at bounding box center [146, 108] width 192 height 19
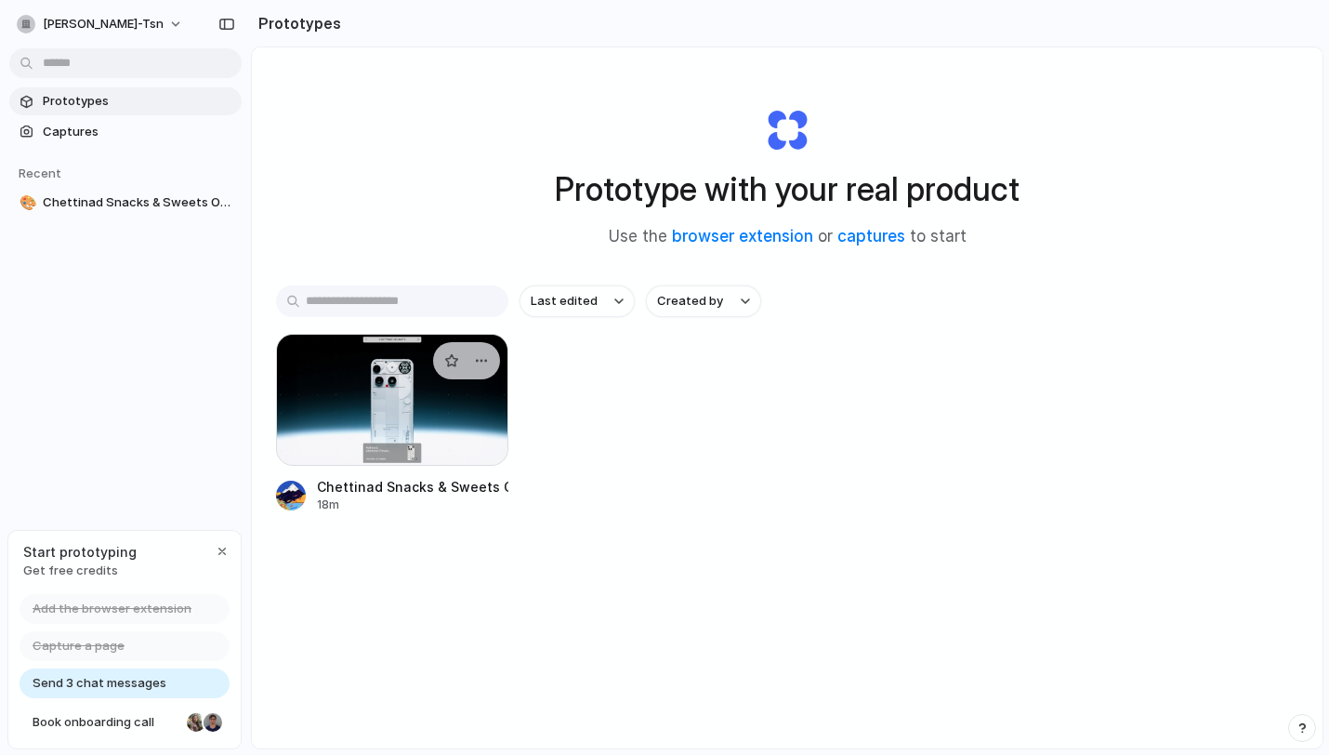
click at [369, 422] on div at bounding box center [392, 400] width 232 height 132
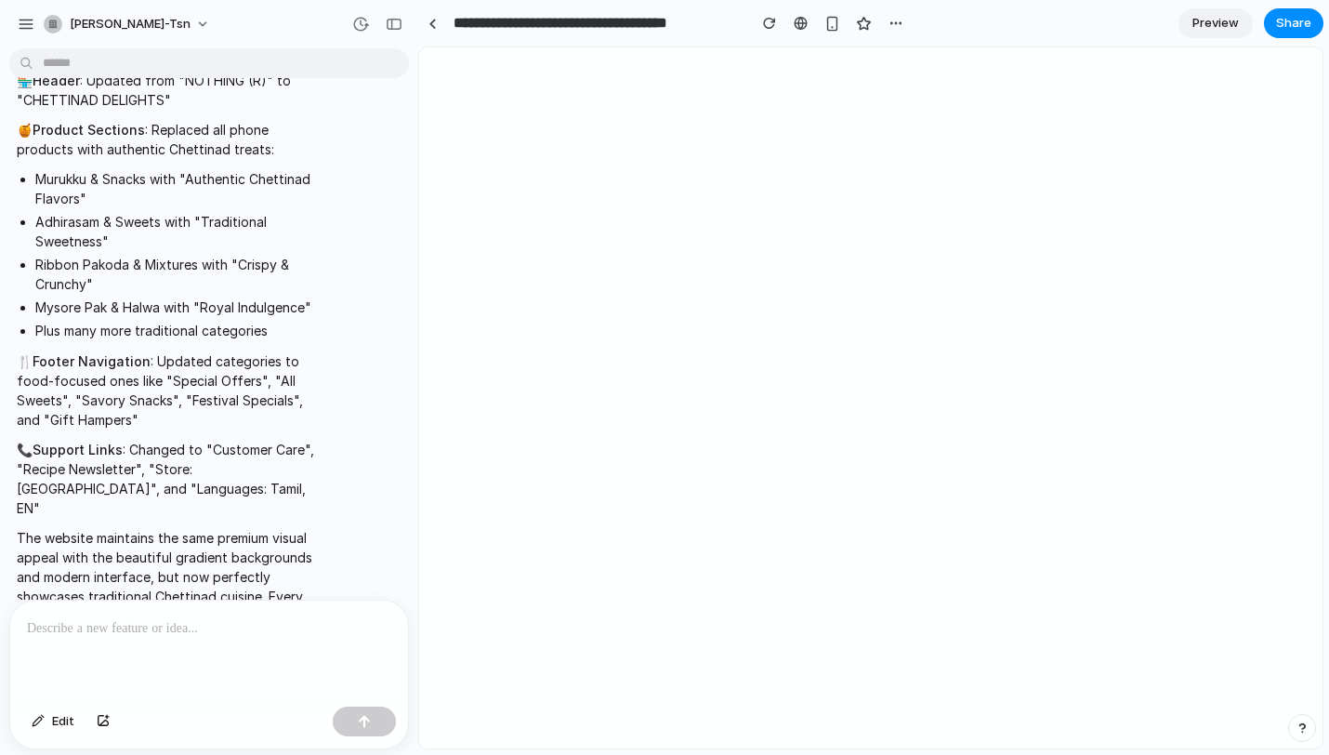
scroll to position [397, 0]
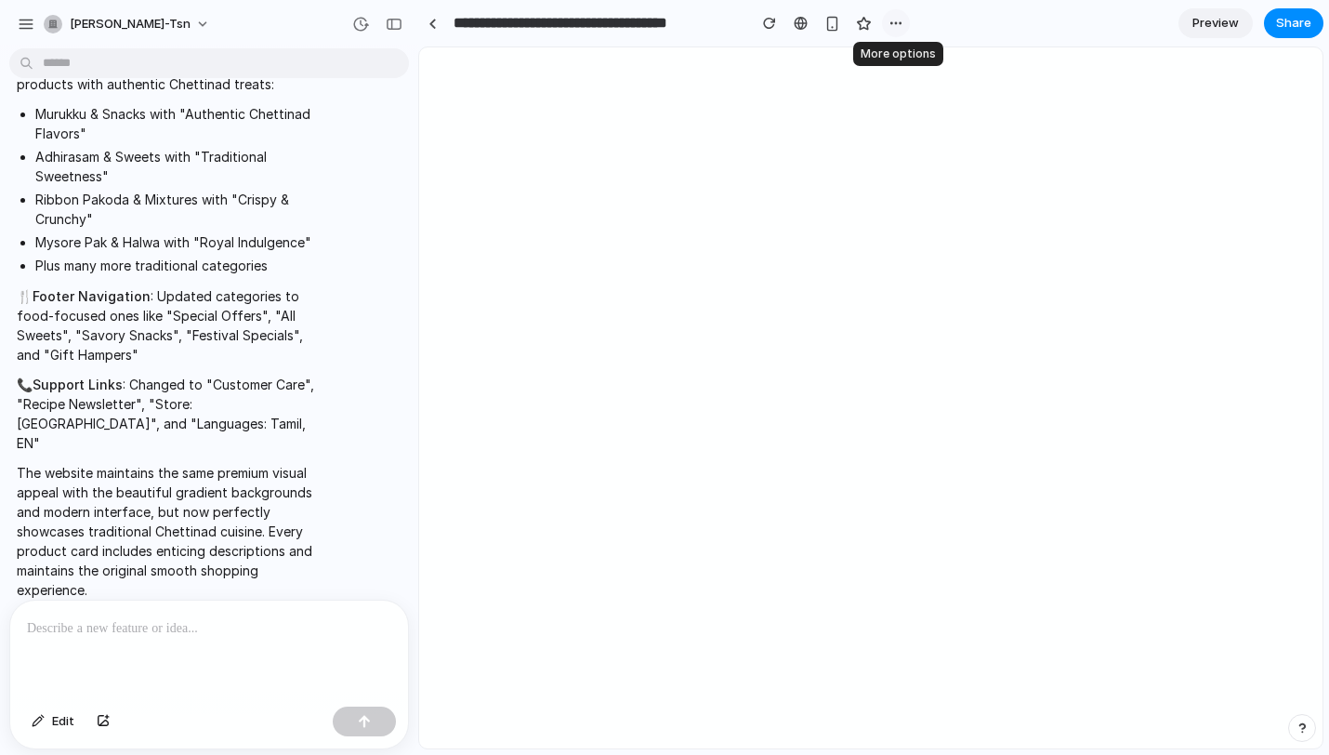
click at [896, 25] on div "button" at bounding box center [896, 23] width 15 height 15
click at [26, 18] on div "Duplicate Delete" at bounding box center [664, 377] width 1329 height 755
click at [28, 26] on div "button" at bounding box center [26, 24] width 17 height 17
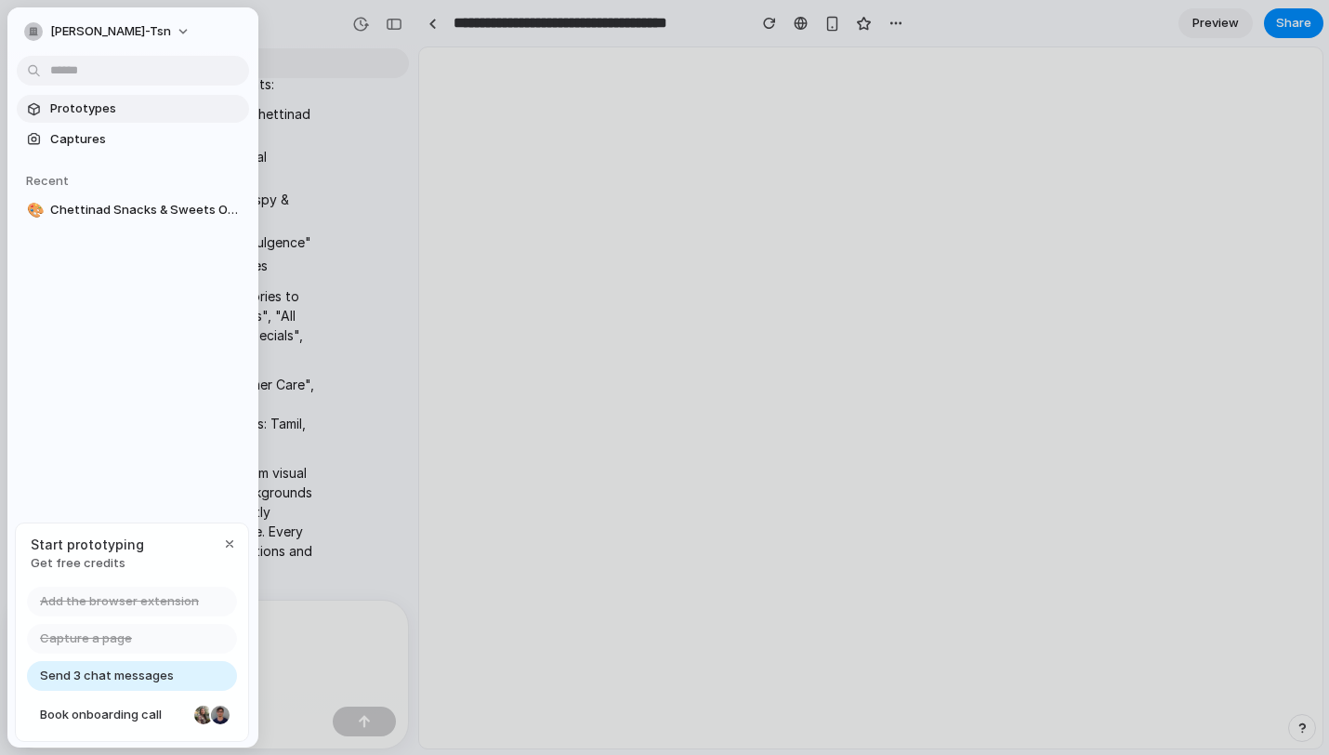
click at [85, 112] on span "Prototypes" at bounding box center [146, 108] width 192 height 19
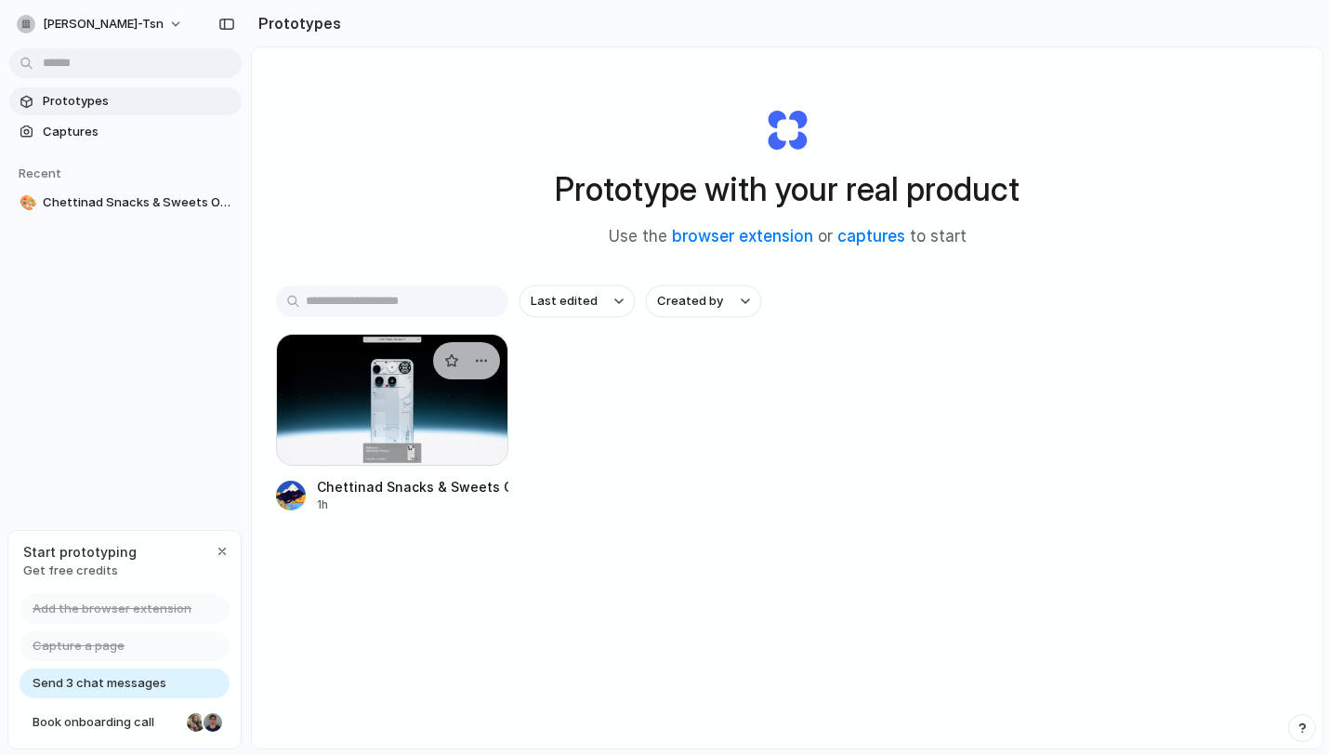
click at [353, 392] on div at bounding box center [392, 400] width 232 height 132
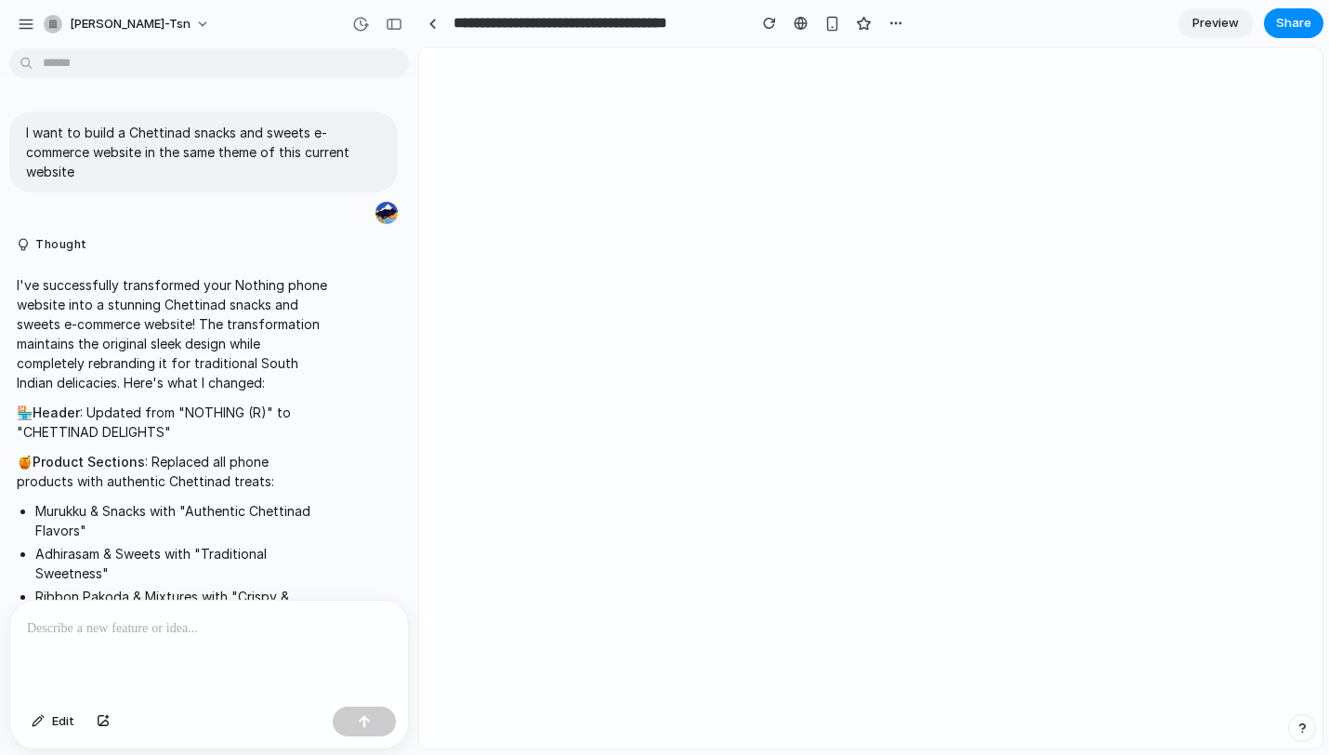
scroll to position [397, 0]
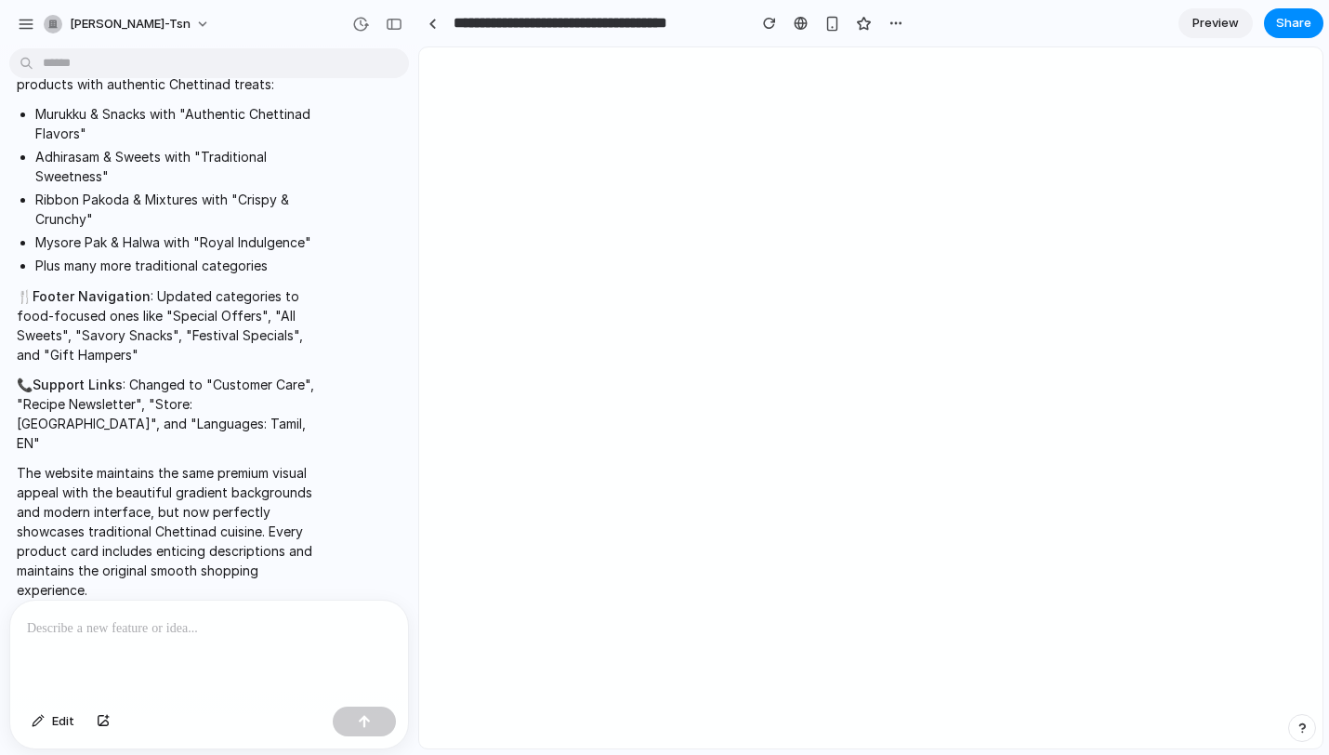
click at [665, 377] on div at bounding box center [665, 377] width 0 height 0
click at [438, 28] on link at bounding box center [432, 23] width 28 height 28
